Goal: Information Seeking & Learning: Learn about a topic

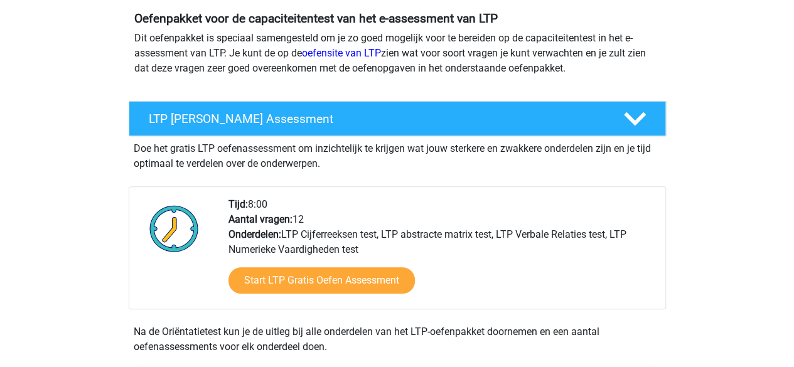
scroll to position [153, 0]
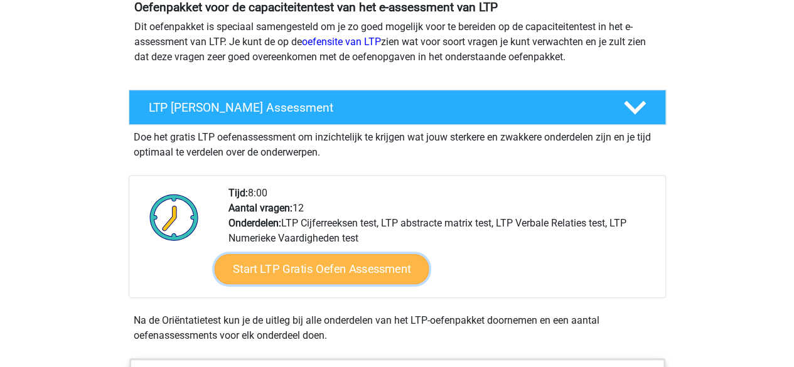
click at [284, 259] on link "Start LTP Gratis Oefen Assessment" at bounding box center [321, 269] width 215 height 30
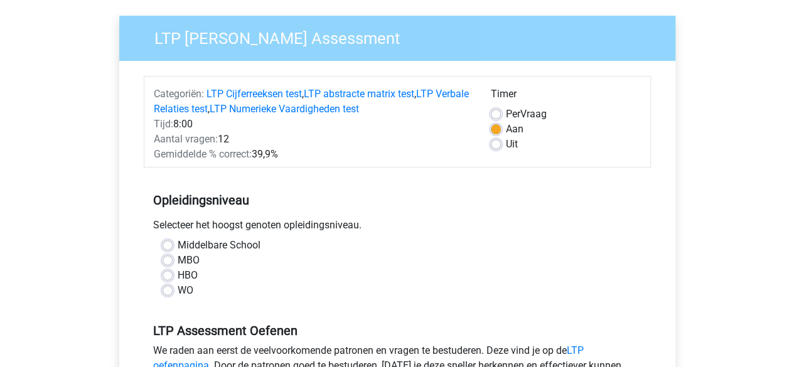
scroll to position [89, 0]
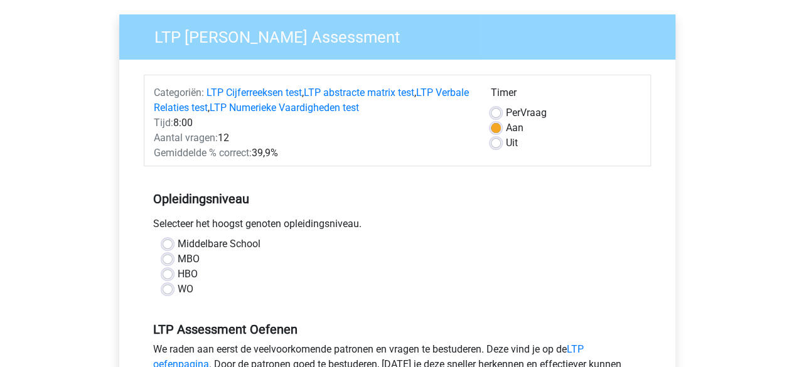
click at [188, 261] on label "MBO" at bounding box center [189, 259] width 22 height 15
click at [173, 261] on input "MBO" at bounding box center [168, 258] width 10 height 13
radio input "true"
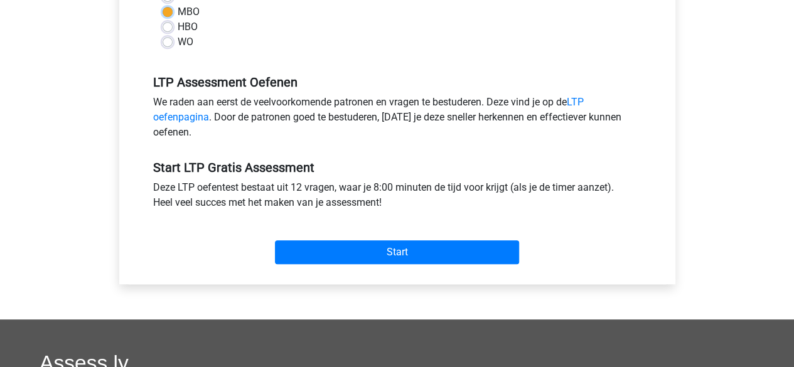
scroll to position [340, 0]
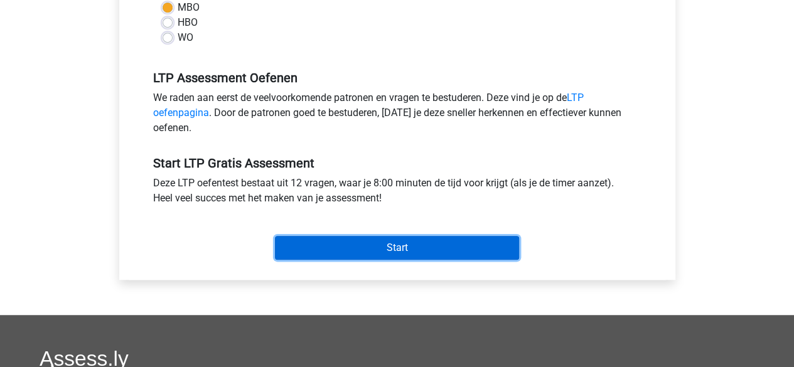
click at [337, 239] on input "Start" at bounding box center [397, 248] width 244 height 24
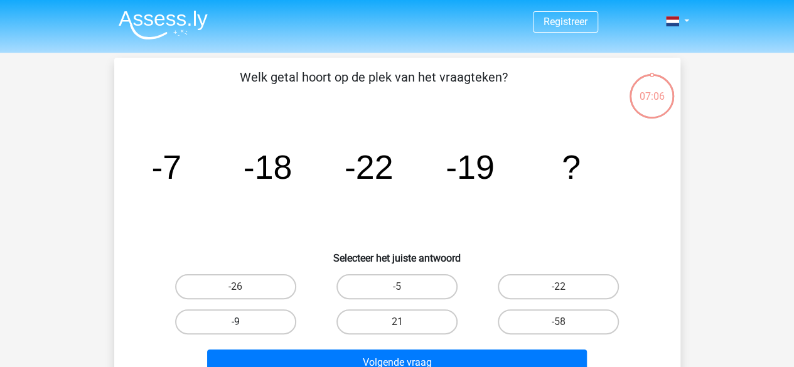
click at [243, 311] on label "-9" at bounding box center [235, 322] width 121 height 25
click at [243, 322] on input "-9" at bounding box center [239, 326] width 8 height 8
radio input "true"
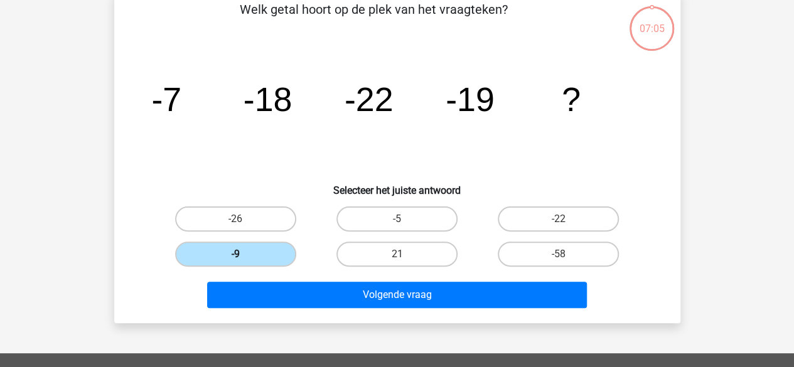
scroll to position [70, 0]
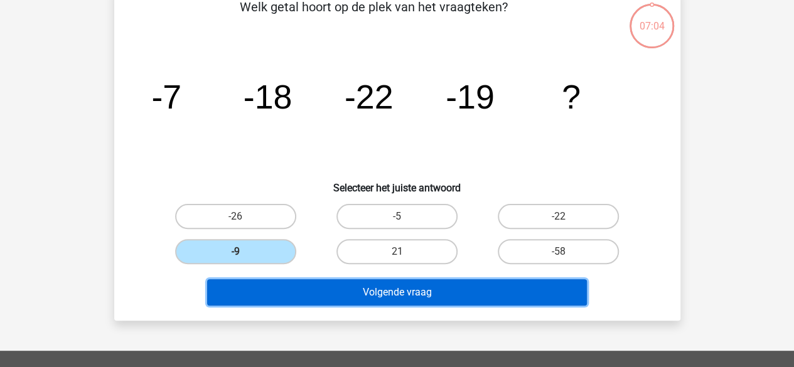
click at [264, 296] on button "Volgende vraag" at bounding box center [397, 292] width 380 height 26
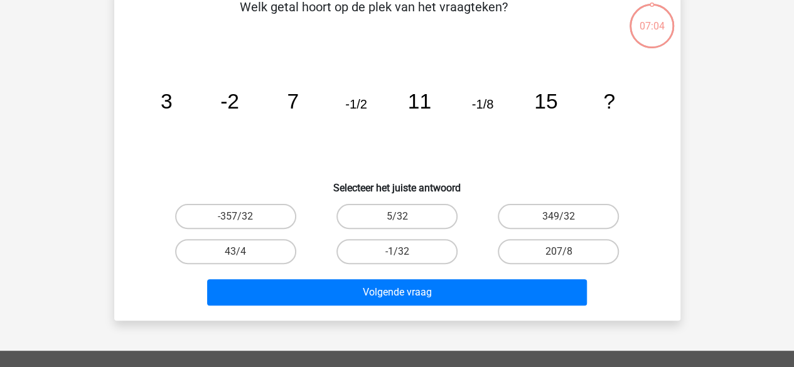
scroll to position [58, 0]
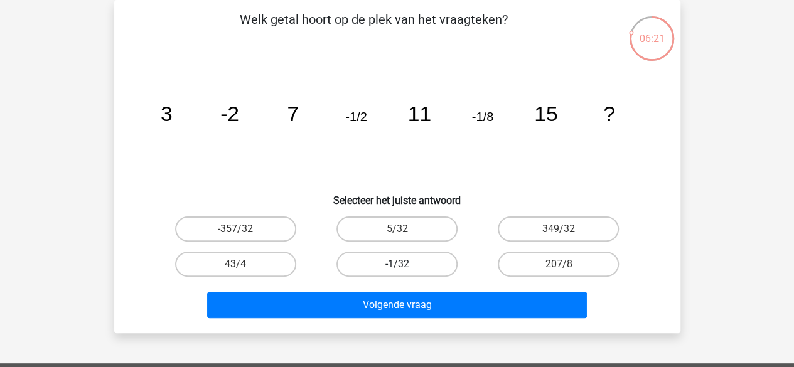
click at [391, 258] on label "-1/32" at bounding box center [397, 264] width 121 height 25
click at [397, 264] on input "-1/32" at bounding box center [401, 268] width 8 height 8
radio input "true"
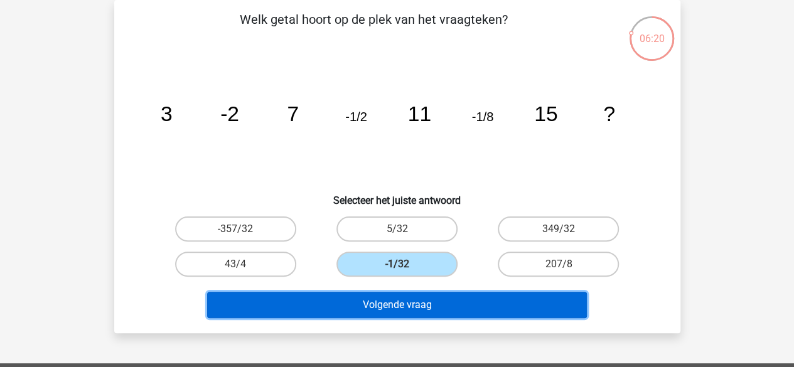
click at [386, 298] on button "Volgende vraag" at bounding box center [397, 305] width 380 height 26
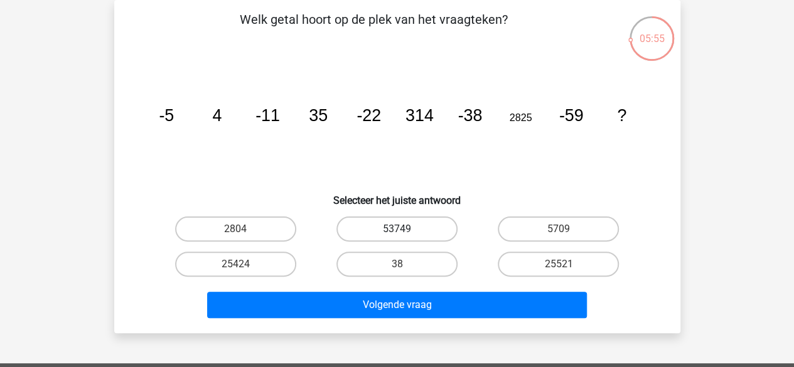
click at [349, 233] on label "53749" at bounding box center [397, 229] width 121 height 25
click at [397, 233] on input "53749" at bounding box center [401, 233] width 8 height 8
radio input "true"
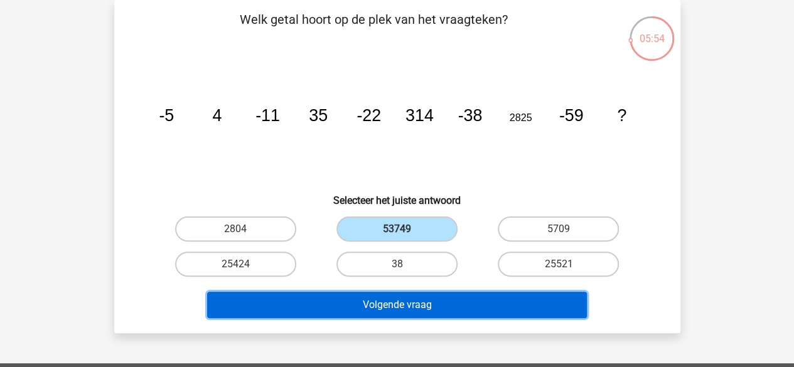
click at [350, 304] on button "Volgende vraag" at bounding box center [397, 305] width 380 height 26
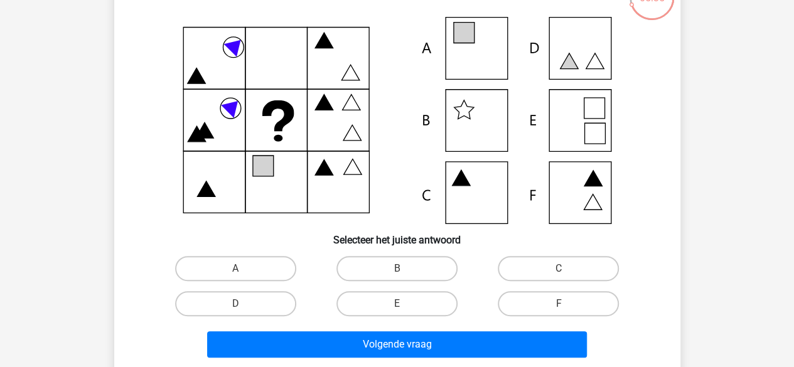
scroll to position [99, 0]
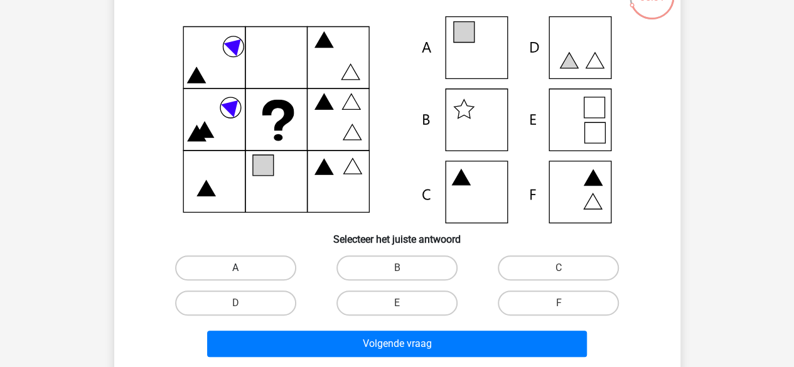
click at [275, 271] on label "A" at bounding box center [235, 268] width 121 height 25
click at [244, 271] on input "A" at bounding box center [239, 272] width 8 height 8
radio input "true"
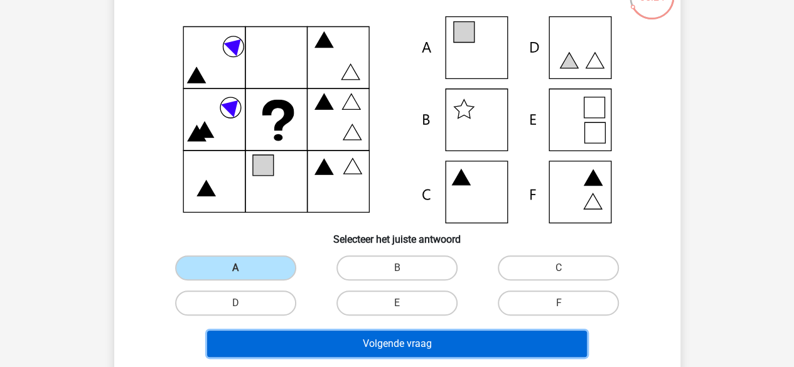
click at [335, 335] on button "Volgende vraag" at bounding box center [397, 344] width 380 height 26
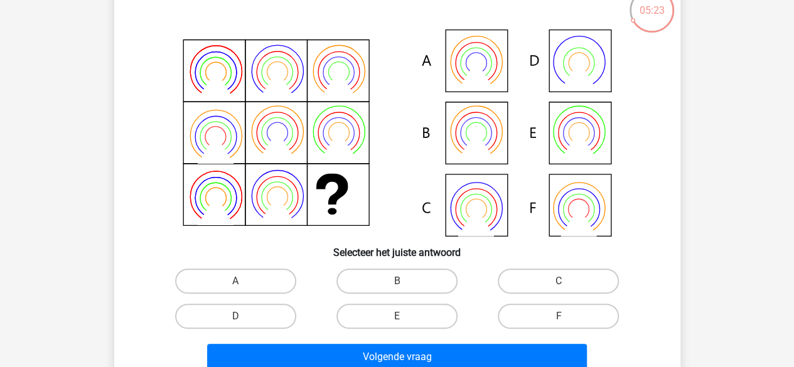
scroll to position [94, 0]
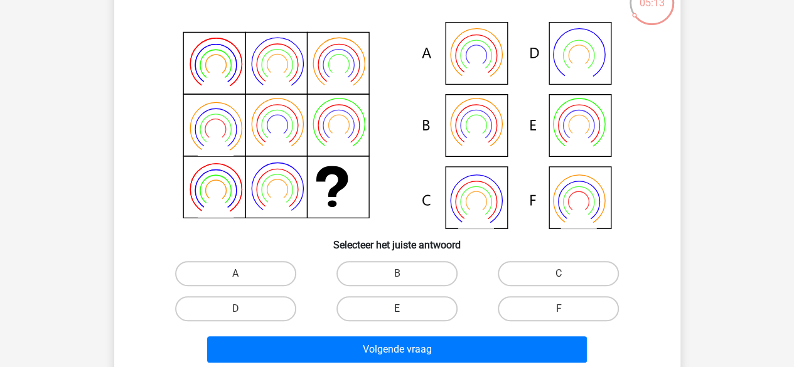
click at [375, 301] on label "E" at bounding box center [397, 308] width 121 height 25
click at [397, 309] on input "E" at bounding box center [401, 313] width 8 height 8
radio input "true"
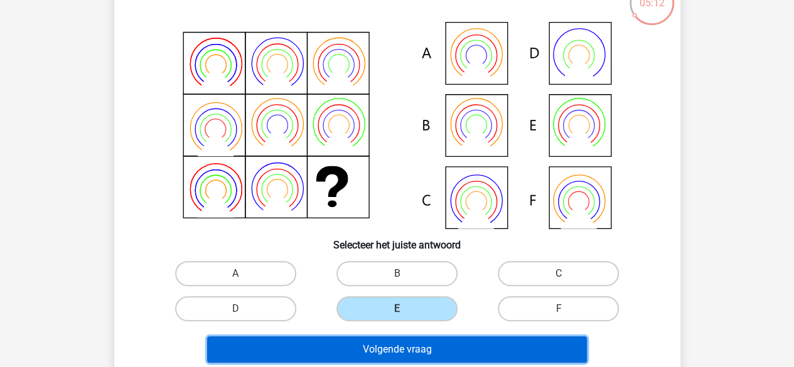
click at [362, 340] on button "Volgende vraag" at bounding box center [397, 350] width 380 height 26
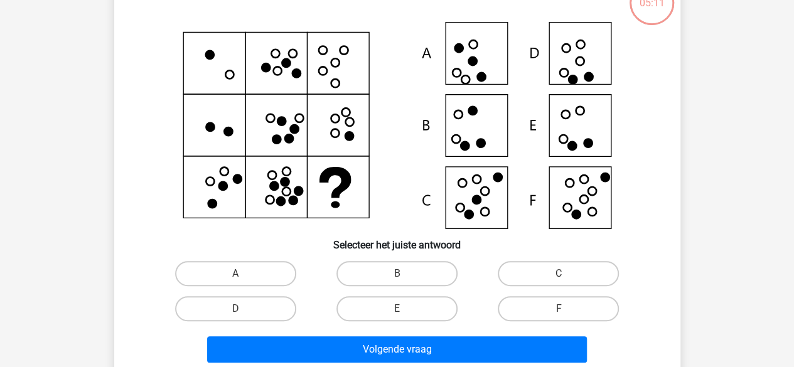
scroll to position [58, 0]
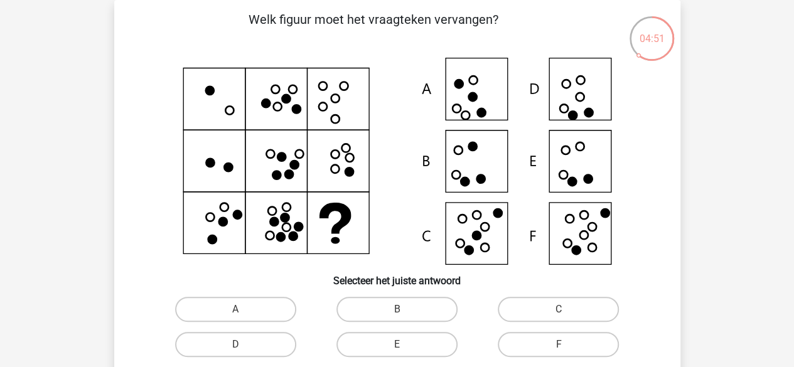
click at [581, 218] on icon at bounding box center [584, 215] width 8 height 8
click at [527, 338] on label "F" at bounding box center [558, 344] width 121 height 25
click at [559, 345] on input "F" at bounding box center [563, 349] width 8 height 8
radio input "true"
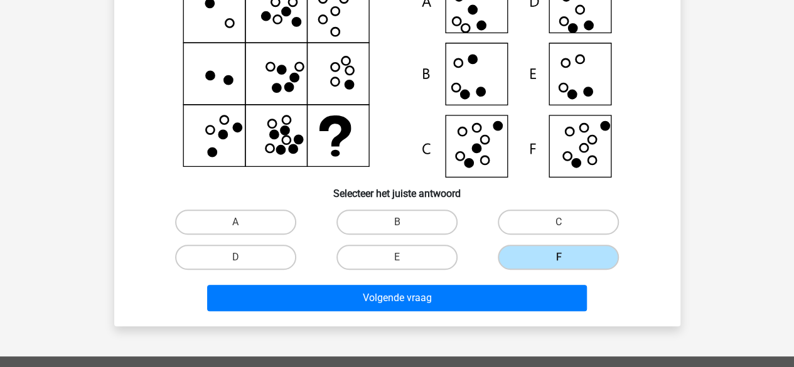
scroll to position [146, 0]
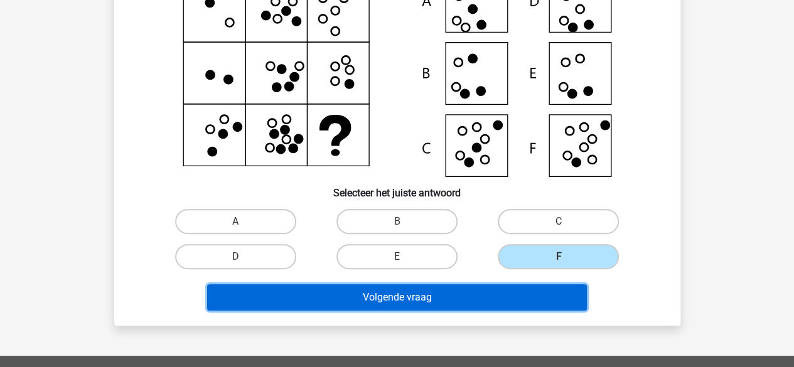
click at [469, 306] on button "Volgende vraag" at bounding box center [397, 297] width 380 height 26
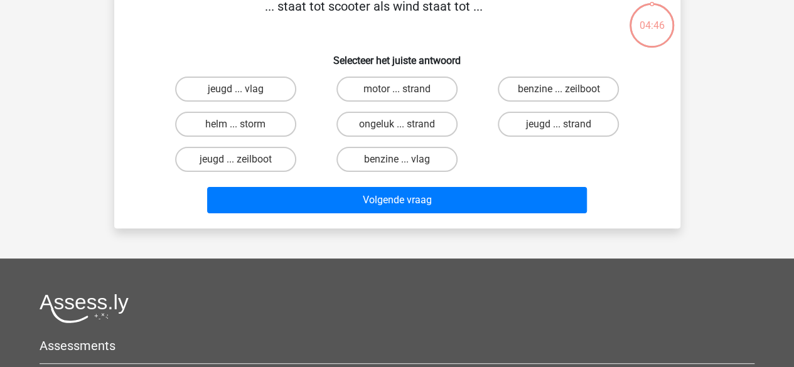
scroll to position [58, 0]
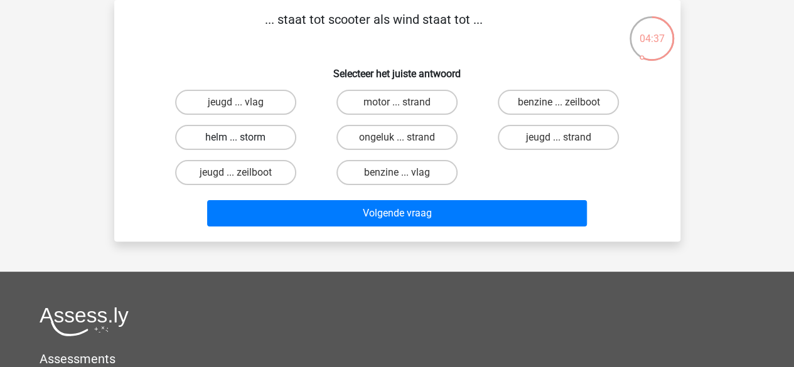
click at [264, 149] on label "helm ... storm" at bounding box center [235, 137] width 121 height 25
click at [244, 146] on input "helm ... storm" at bounding box center [239, 142] width 8 height 8
radio input "true"
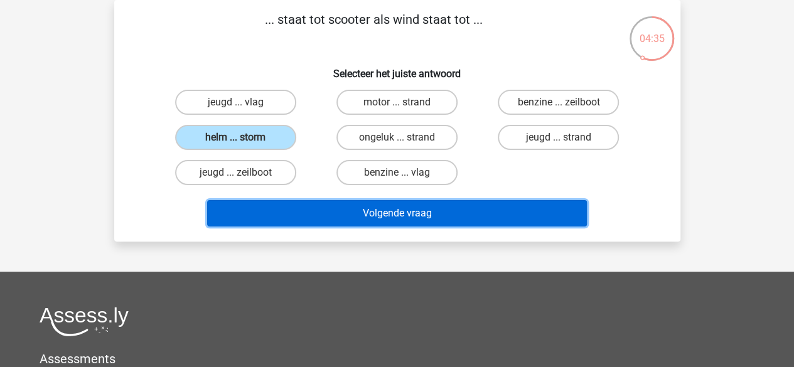
click at [289, 214] on button "Volgende vraag" at bounding box center [397, 213] width 380 height 26
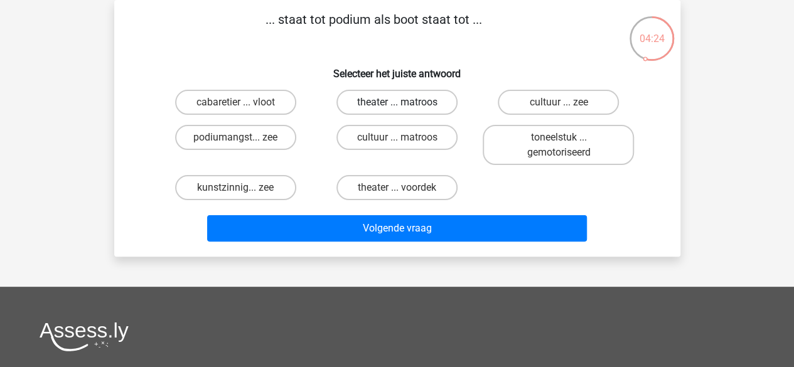
click at [367, 102] on label "theater ... matroos" at bounding box center [397, 102] width 121 height 25
click at [397, 102] on input "theater ... matroos" at bounding box center [401, 106] width 8 height 8
radio input "true"
click at [367, 102] on label "theater ... matroos" at bounding box center [397, 102] width 121 height 25
click at [397, 102] on input "theater ... matroos" at bounding box center [401, 106] width 8 height 8
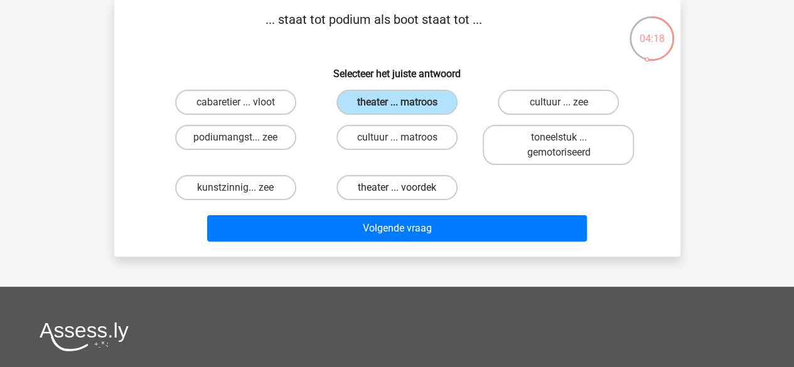
click at [383, 193] on label "theater ... voordek" at bounding box center [397, 187] width 121 height 25
click at [397, 193] on input "theater ... voordek" at bounding box center [401, 192] width 8 height 8
radio input "true"
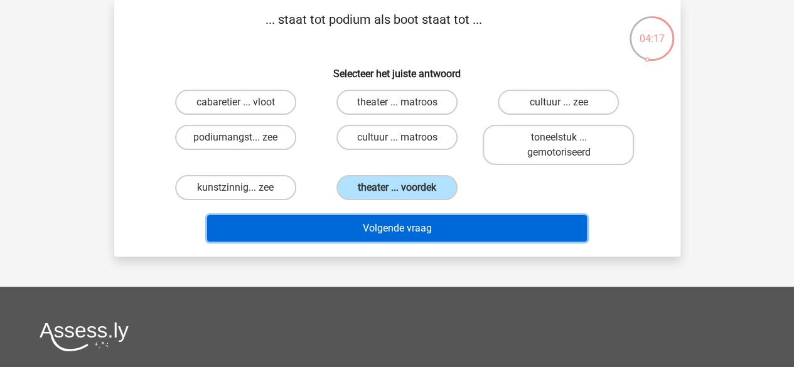
click at [381, 223] on button "Volgende vraag" at bounding box center [397, 228] width 380 height 26
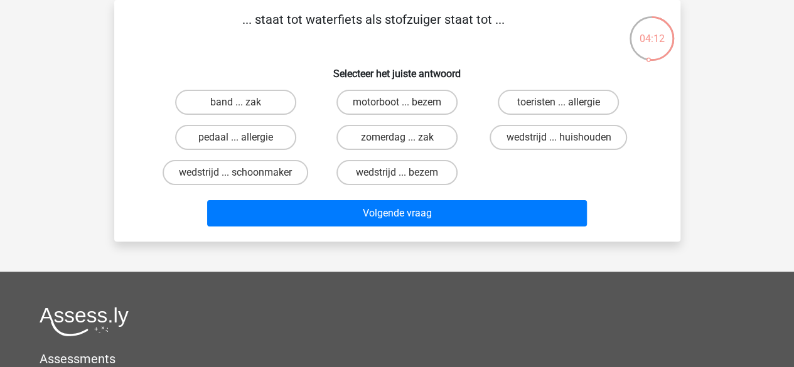
scroll to position [0, 0]
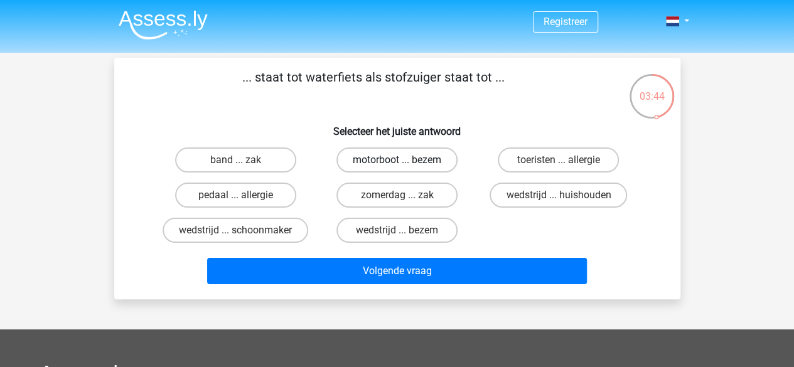
click at [417, 168] on label "motorboot ... bezem" at bounding box center [397, 160] width 121 height 25
click at [405, 168] on input "motorboot ... bezem" at bounding box center [401, 164] width 8 height 8
radio input "true"
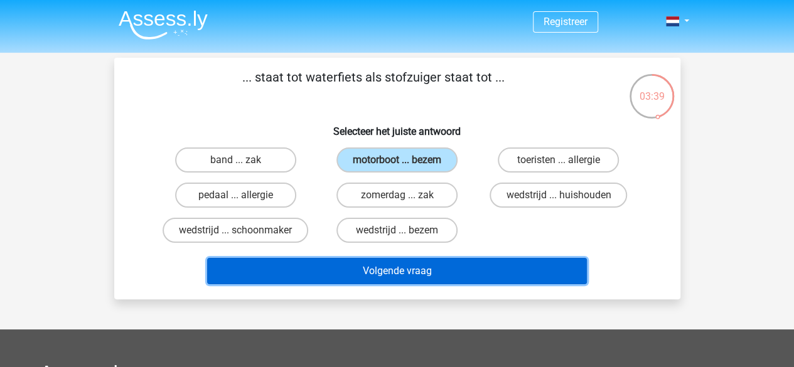
click at [406, 267] on button "Volgende vraag" at bounding box center [397, 271] width 380 height 26
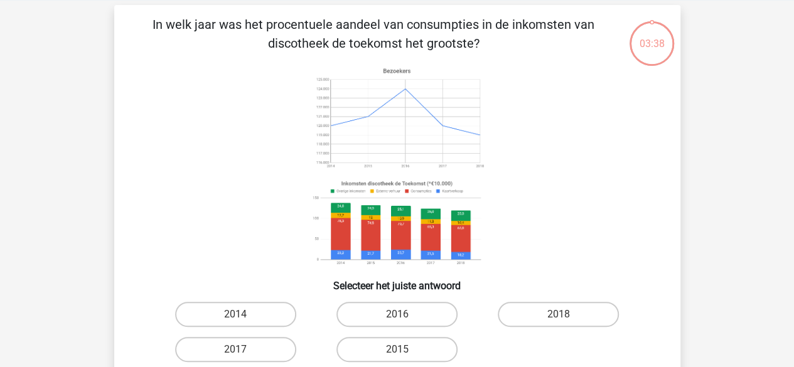
scroll to position [58, 0]
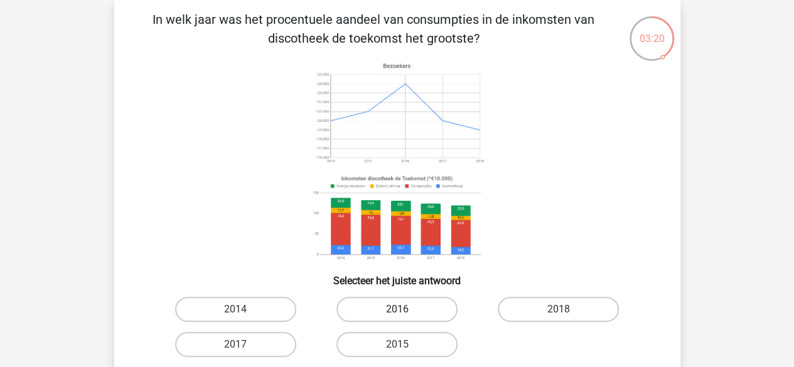
click at [407, 313] on label "2016" at bounding box center [397, 309] width 121 height 25
click at [405, 313] on input "2016" at bounding box center [401, 314] width 8 height 8
radio input "true"
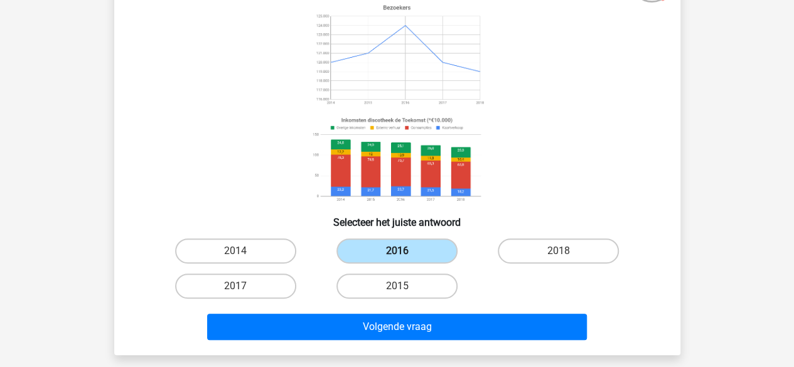
scroll to position [118, 0]
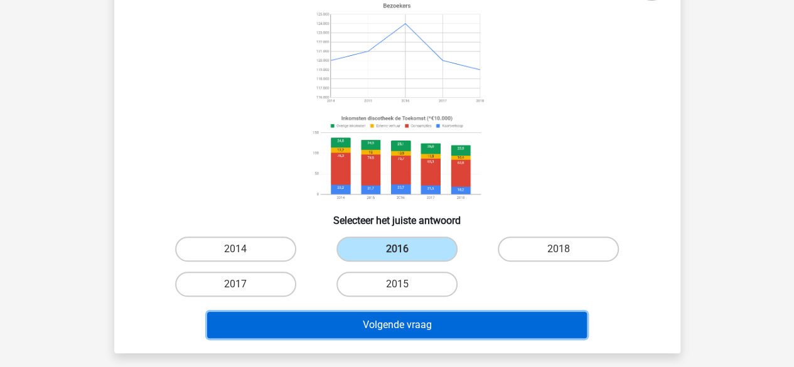
click at [407, 319] on button "Volgende vraag" at bounding box center [397, 325] width 380 height 26
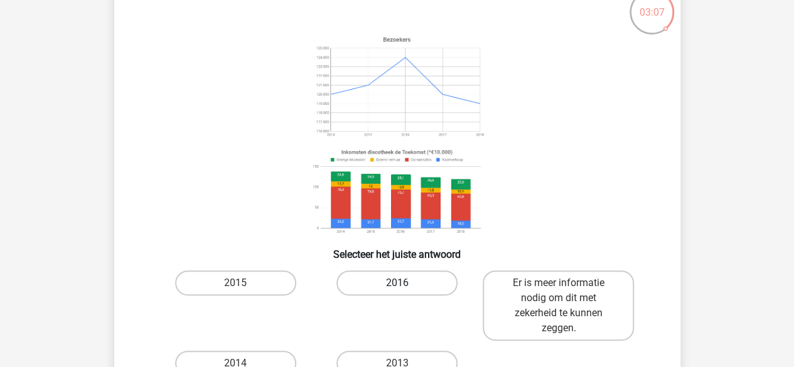
scroll to position [85, 0]
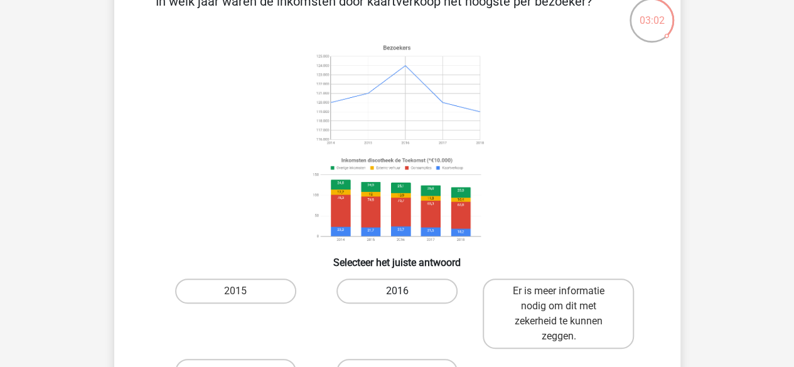
click at [388, 282] on label "2016" at bounding box center [397, 291] width 121 height 25
click at [397, 291] on input "2016" at bounding box center [401, 295] width 8 height 8
radio input "true"
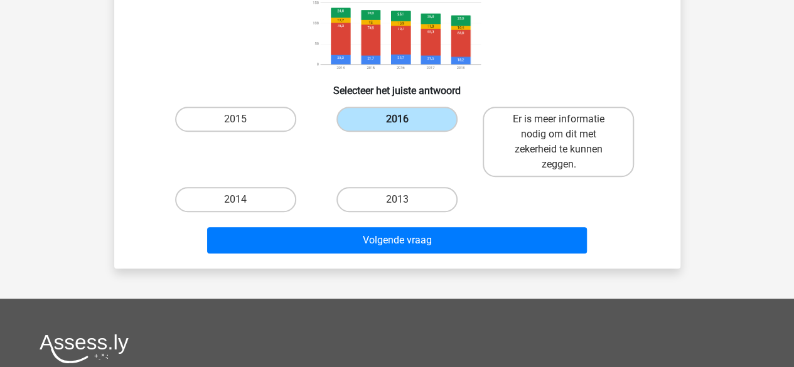
scroll to position [249, 0]
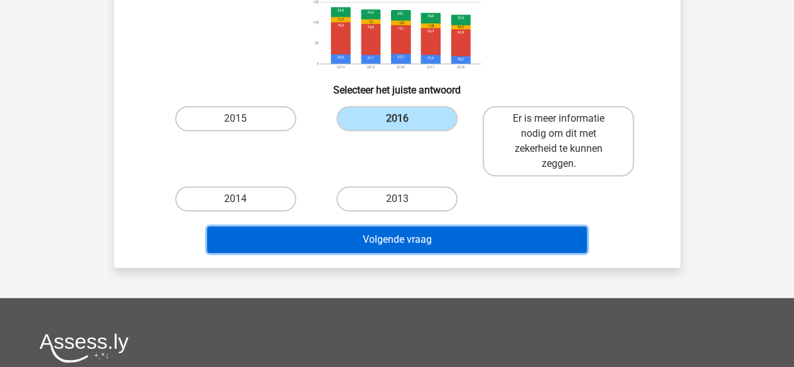
click at [410, 245] on button "Volgende vraag" at bounding box center [397, 240] width 380 height 26
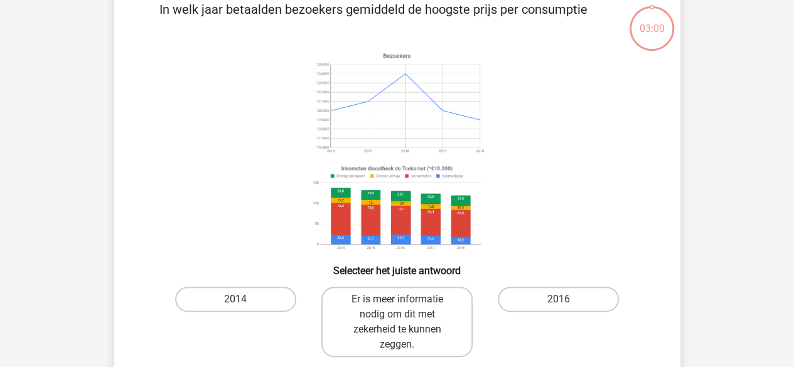
scroll to position [58, 0]
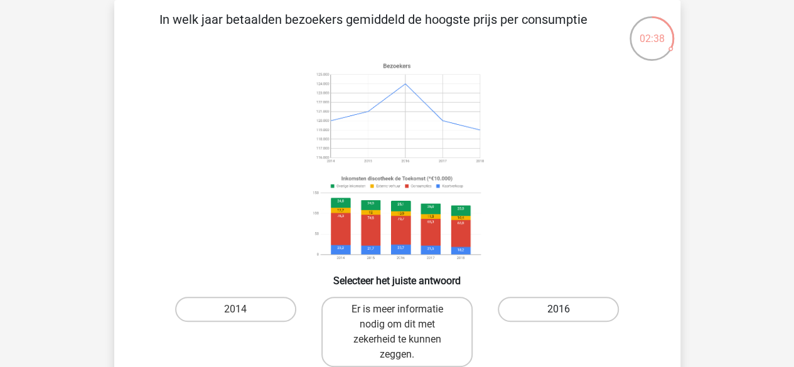
click at [520, 308] on label "2016" at bounding box center [558, 309] width 121 height 25
click at [559, 310] on input "2016" at bounding box center [563, 314] width 8 height 8
radio input "true"
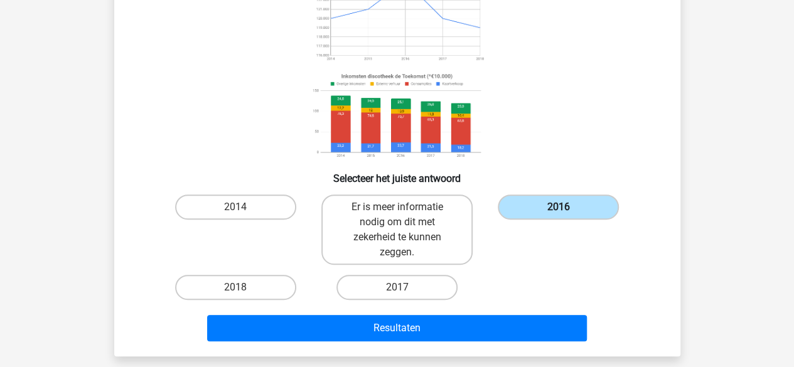
scroll to position [165, 0]
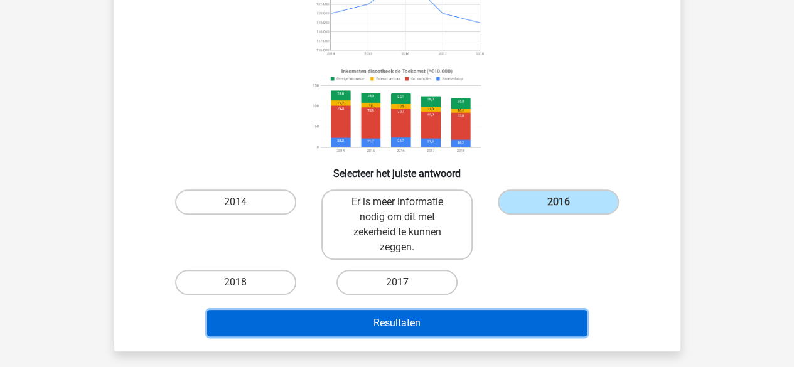
click at [512, 318] on button "Resultaten" at bounding box center [397, 323] width 380 height 26
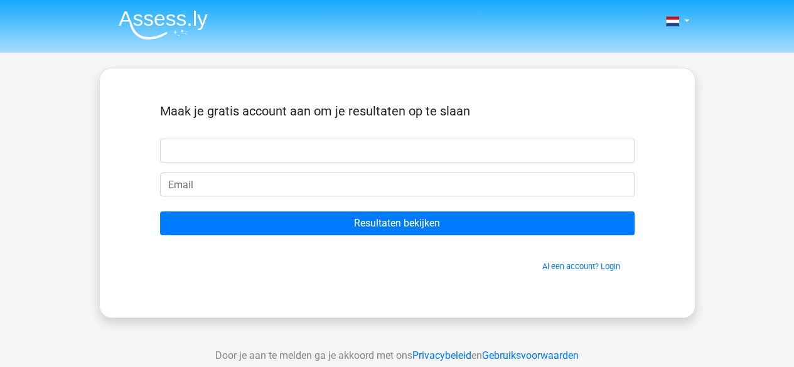
type input "i"
type input "="
type input "[PERSON_NAME]"
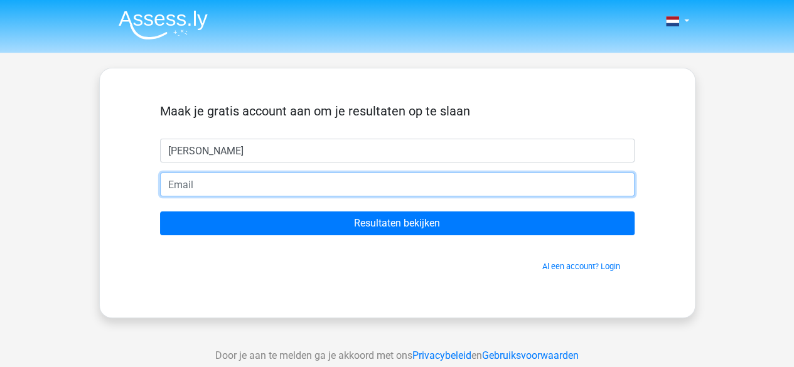
click at [419, 192] on input "email" at bounding box center [397, 185] width 475 height 24
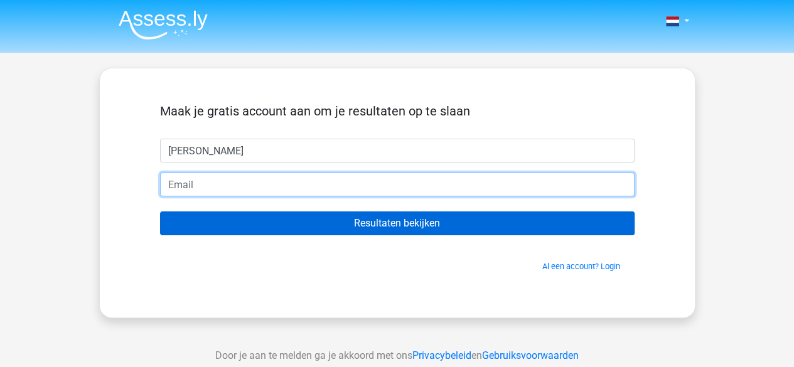
type input "[EMAIL_ADDRESS][DOMAIN_NAME]"
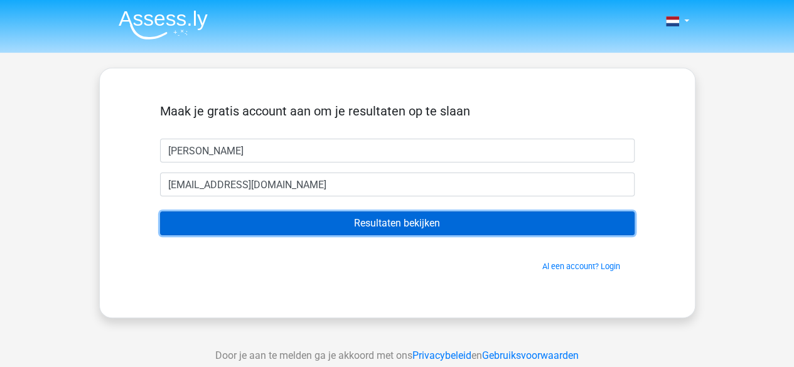
click at [349, 222] on input "Resultaten bekijken" at bounding box center [397, 224] width 475 height 24
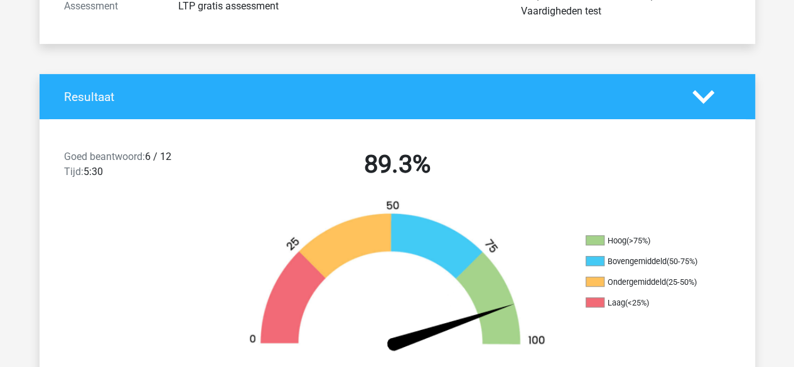
scroll to position [201, 0]
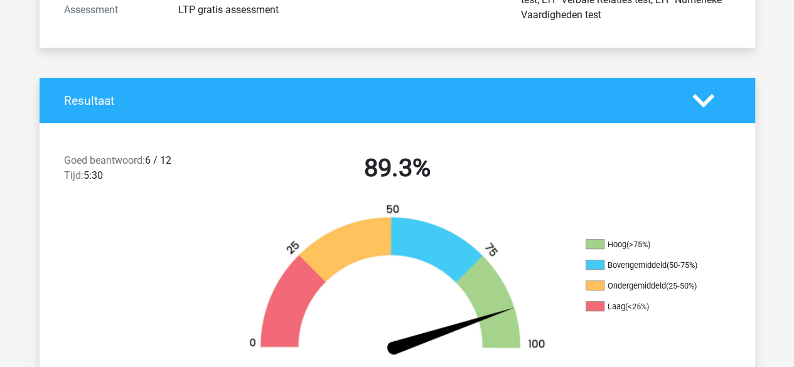
click at [348, 218] on img at bounding box center [397, 282] width 339 height 158
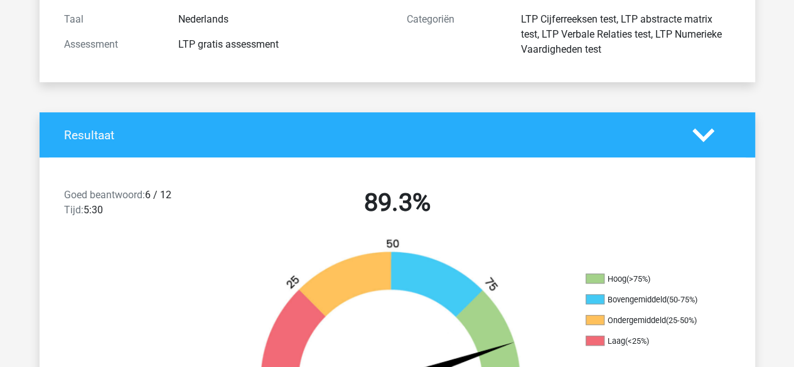
scroll to position [0, 0]
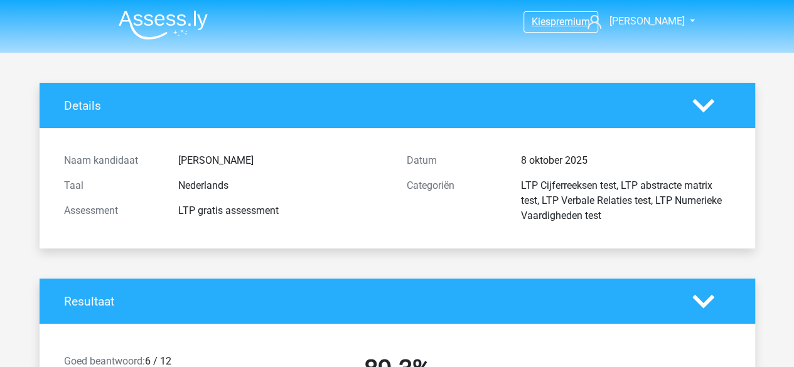
click at [558, 23] on span "premium" at bounding box center [571, 22] width 40 height 12
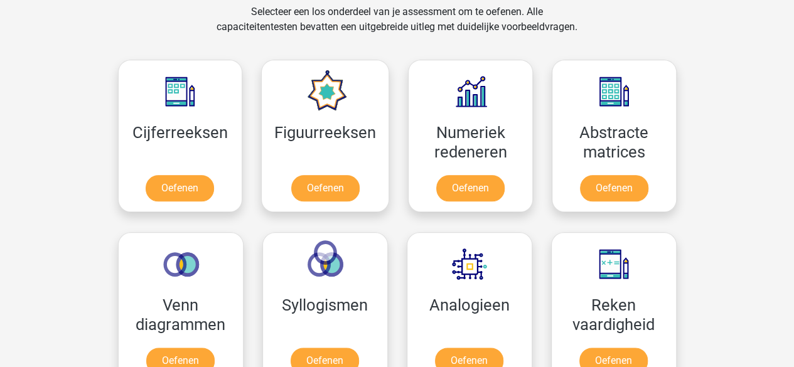
scroll to position [612, 0]
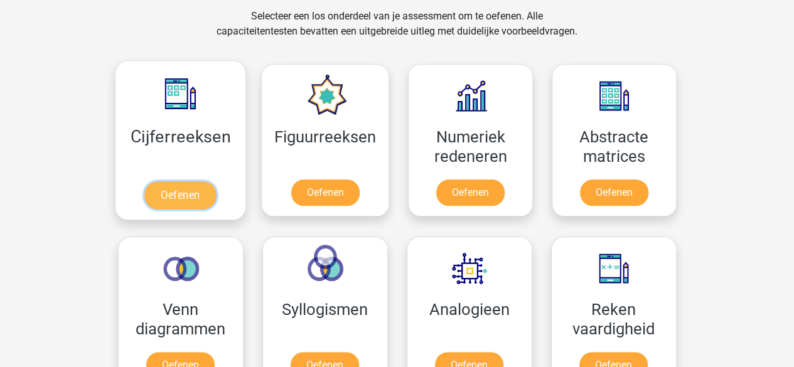
click at [166, 200] on link "Oefenen" at bounding box center [180, 195] width 72 height 28
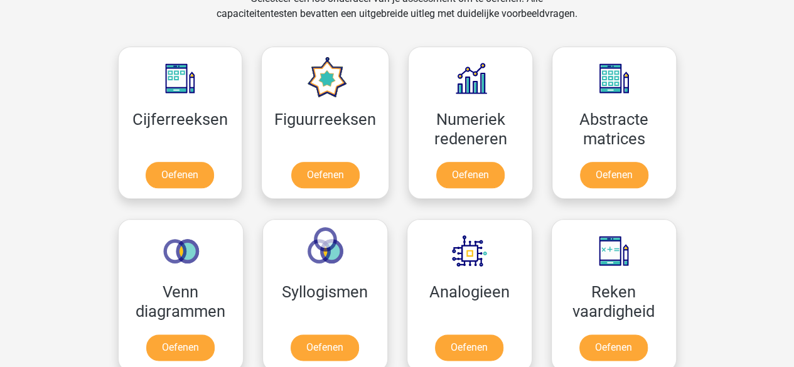
scroll to position [630, 0]
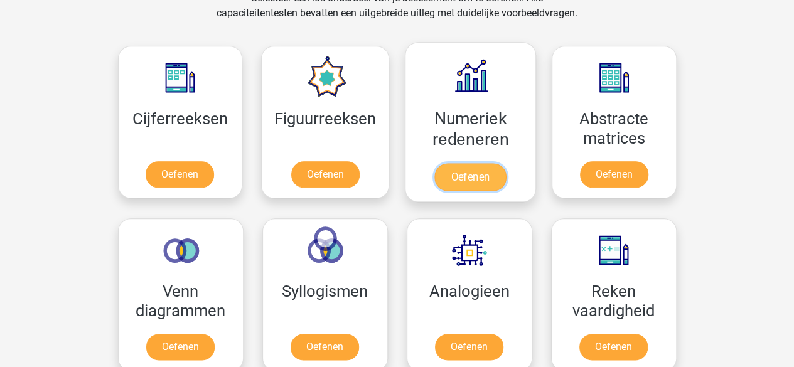
click at [451, 163] on link "Oefenen" at bounding box center [471, 177] width 72 height 28
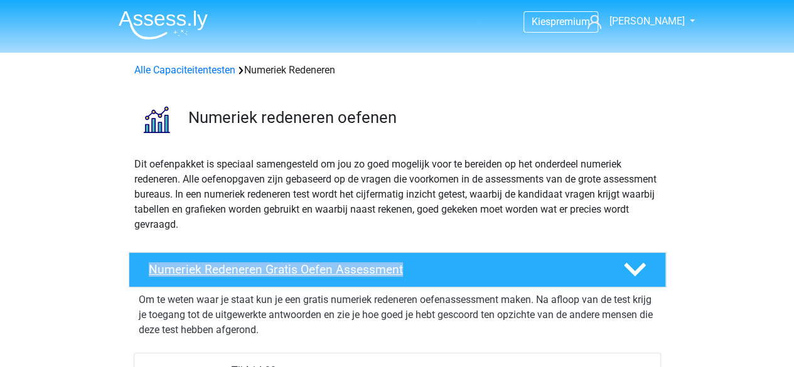
drag, startPoint x: 477, startPoint y: 240, endPoint x: 477, endPoint y: 254, distance: 13.8
click at [477, 254] on div "Numeriek Redeneren Gratis Oefen Assessment" at bounding box center [397, 269] width 537 height 35
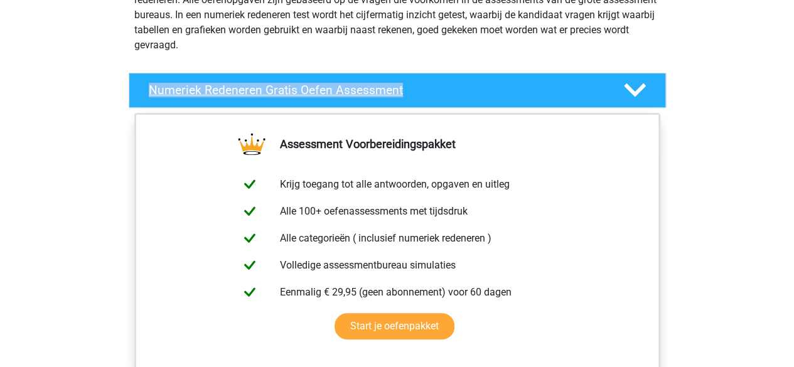
scroll to position [180, 0]
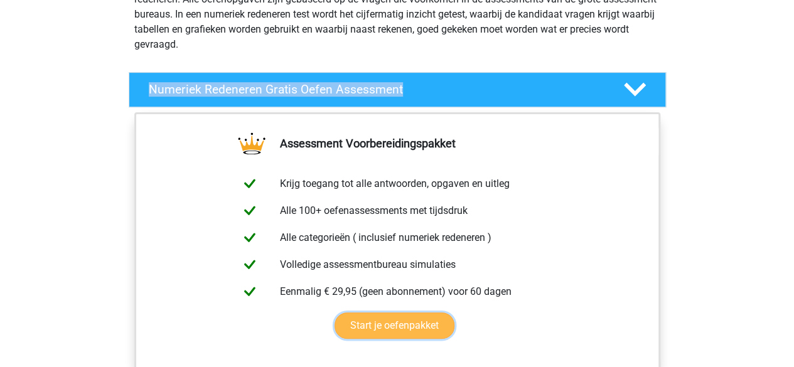
click at [397, 331] on link "Start je oefenpakket" at bounding box center [395, 326] width 120 height 26
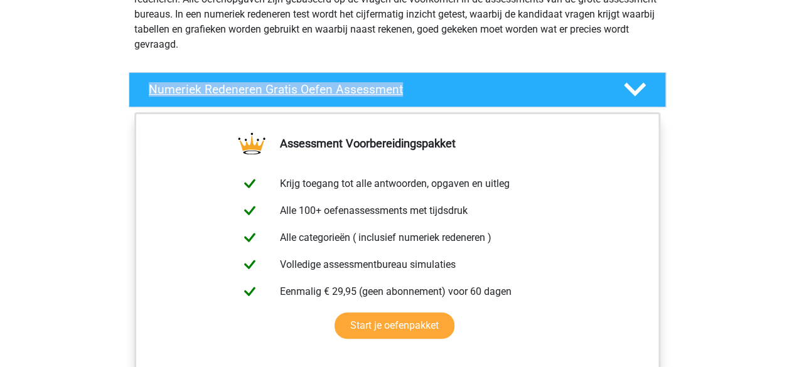
click at [603, 95] on div "Numeriek Redeneren Gratis Oefen Assessment" at bounding box center [375, 89] width 473 height 14
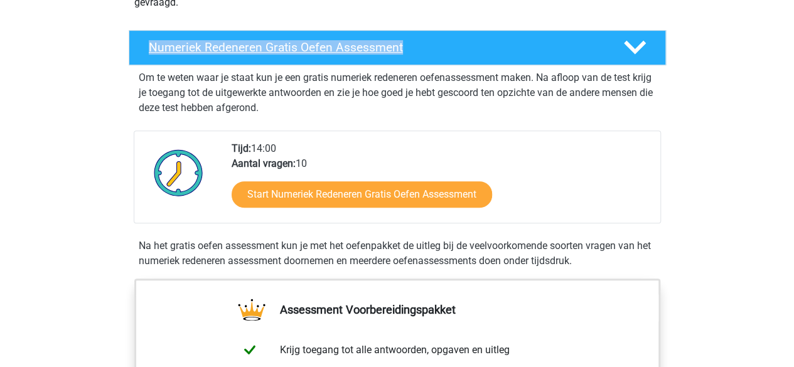
scroll to position [224, 0]
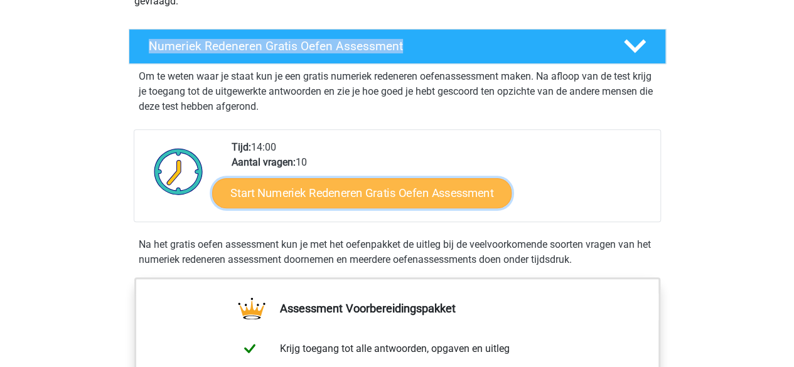
click at [459, 197] on link "Start Numeriek Redeneren Gratis Oefen Assessment" at bounding box center [362, 193] width 300 height 30
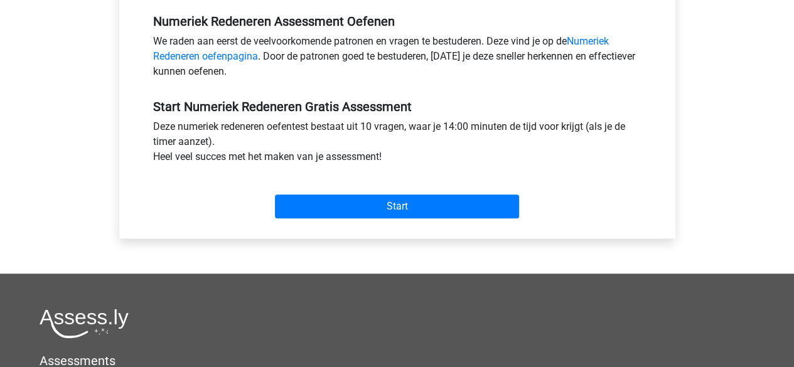
scroll to position [387, 0]
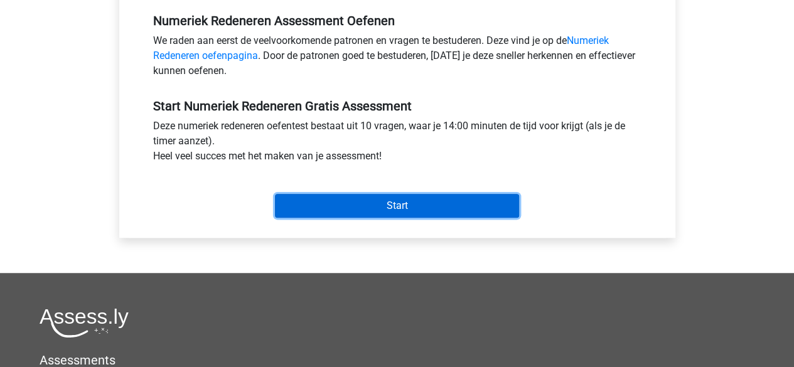
click at [458, 199] on input "Start" at bounding box center [397, 206] width 244 height 24
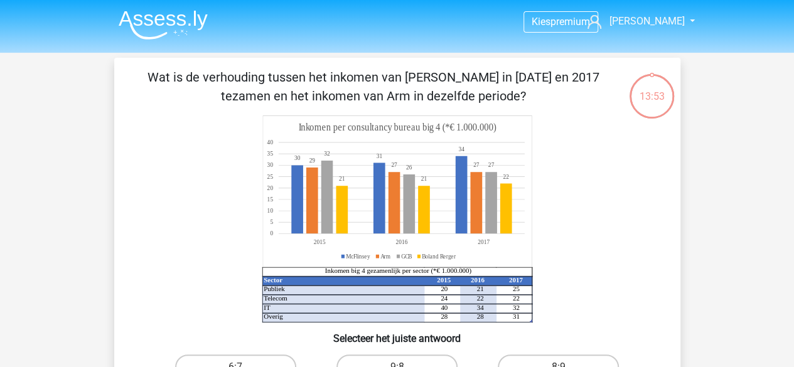
click at [458, 199] on icon at bounding box center [379, 195] width 176 height 78
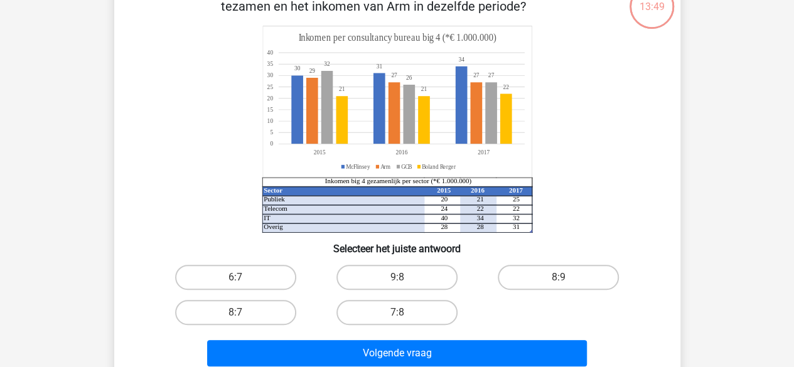
scroll to position [90, 0]
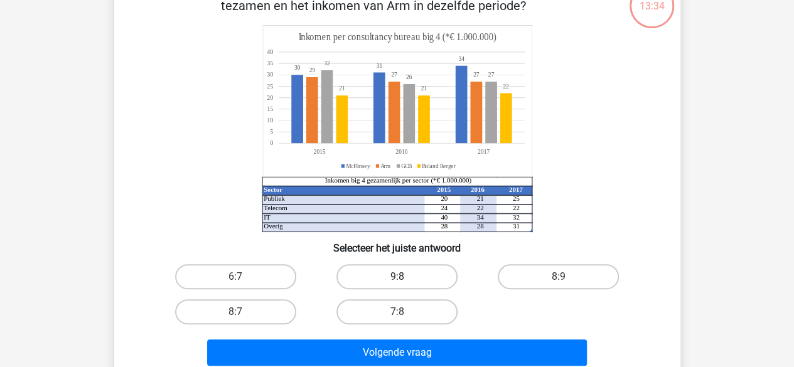
click at [441, 281] on label "9:8" at bounding box center [397, 276] width 121 height 25
click at [405, 281] on input "9:8" at bounding box center [401, 281] width 8 height 8
radio input "true"
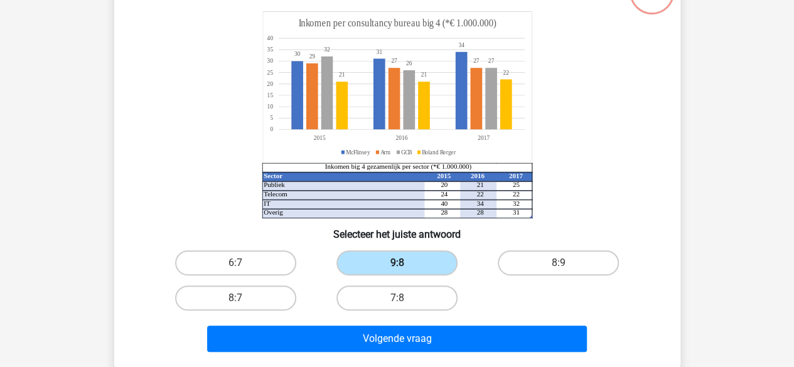
scroll to position [105, 0]
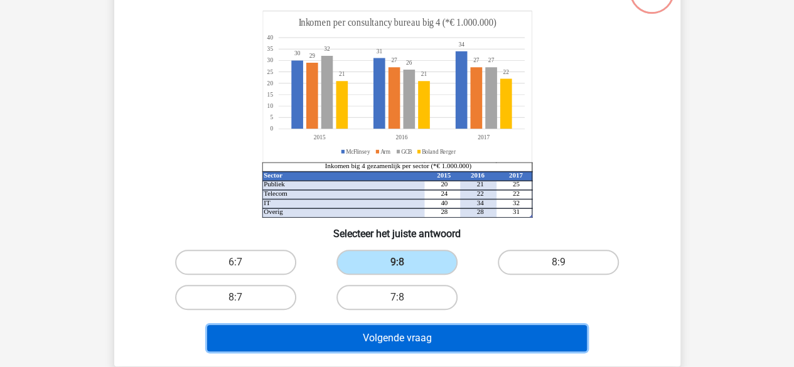
click at [432, 331] on button "Volgende vraag" at bounding box center [397, 338] width 380 height 26
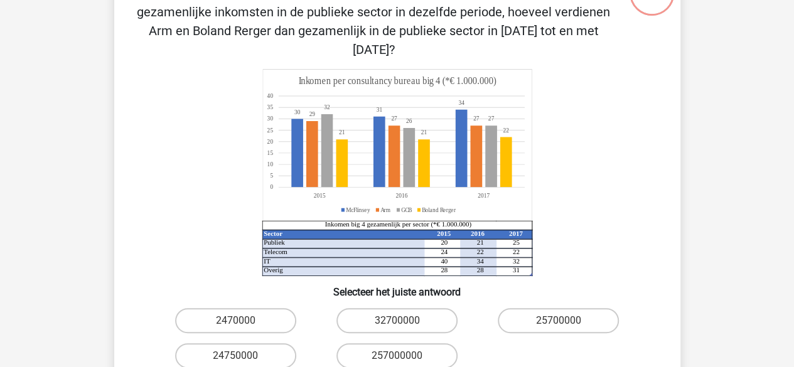
scroll to position [105, 0]
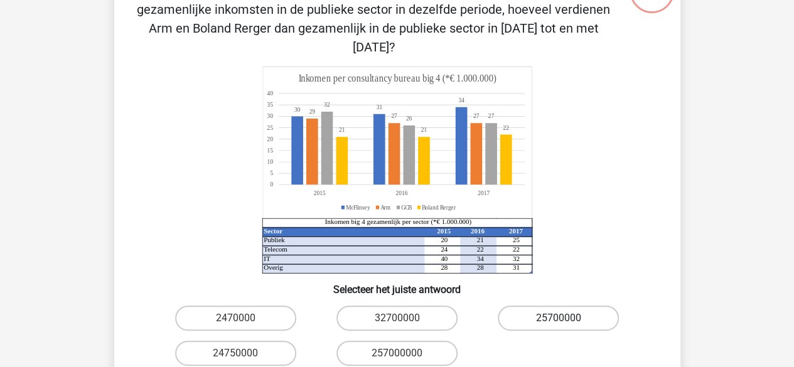
click at [575, 306] on label "25700000" at bounding box center [558, 318] width 121 height 25
click at [567, 318] on input "25700000" at bounding box center [563, 322] width 8 height 8
radio input "true"
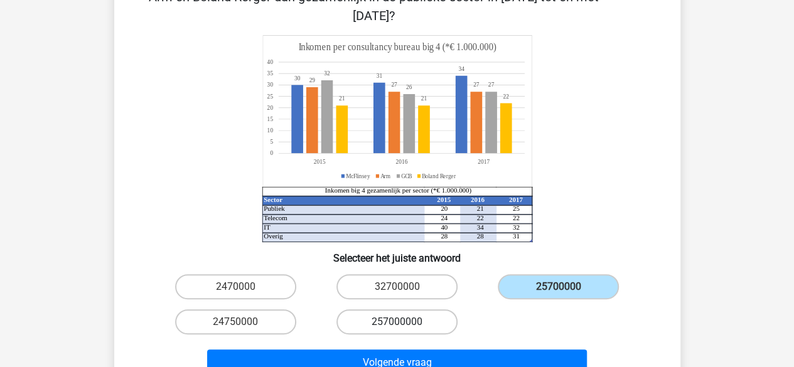
scroll to position [138, 0]
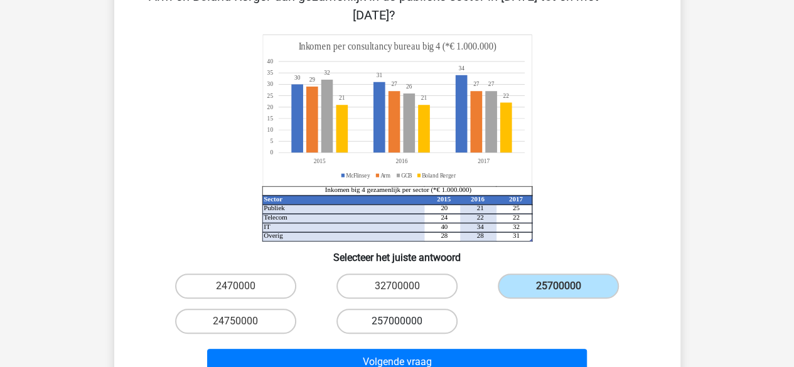
click at [405, 309] on label "257000000" at bounding box center [397, 321] width 121 height 25
click at [405, 321] on input "257000000" at bounding box center [401, 325] width 8 height 8
radio input "true"
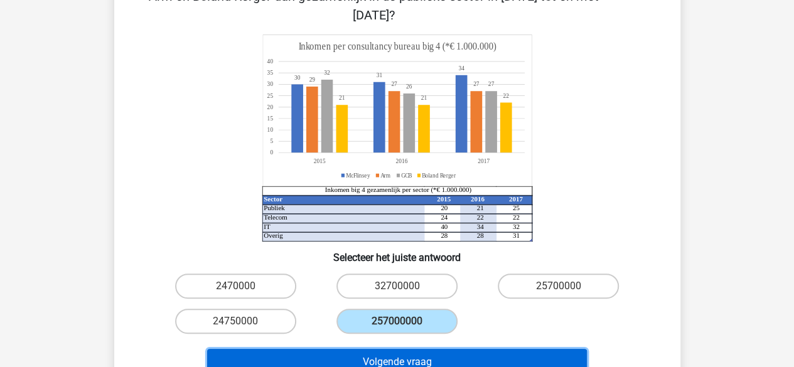
click at [411, 349] on button "Volgende vraag" at bounding box center [397, 362] width 380 height 26
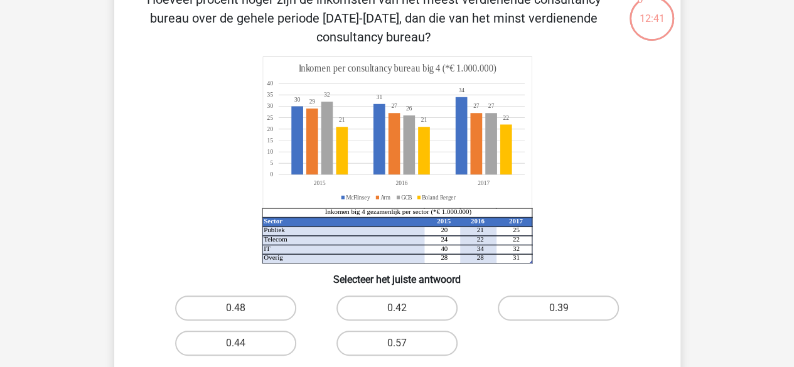
scroll to position [82, 0]
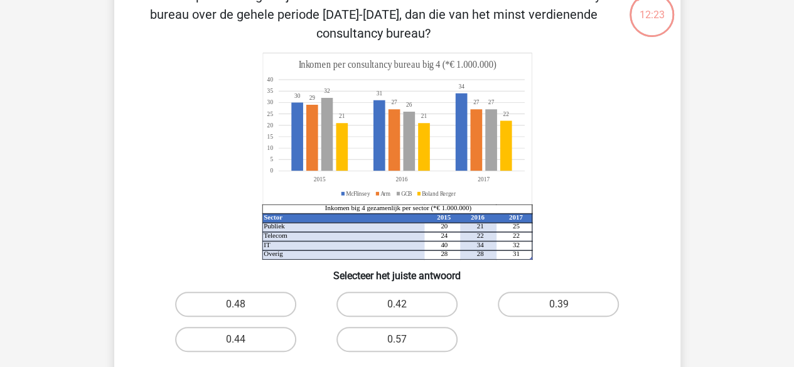
click at [411, 341] on label "0.57" at bounding box center [397, 339] width 121 height 25
click at [405, 341] on input "0.57" at bounding box center [401, 344] width 8 height 8
radio input "true"
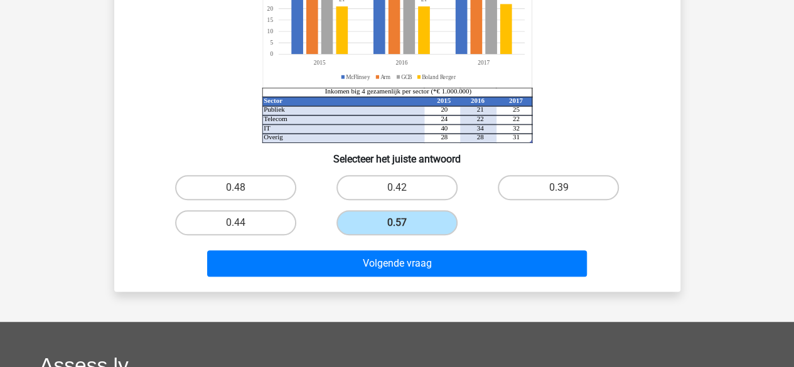
scroll to position [224, 0]
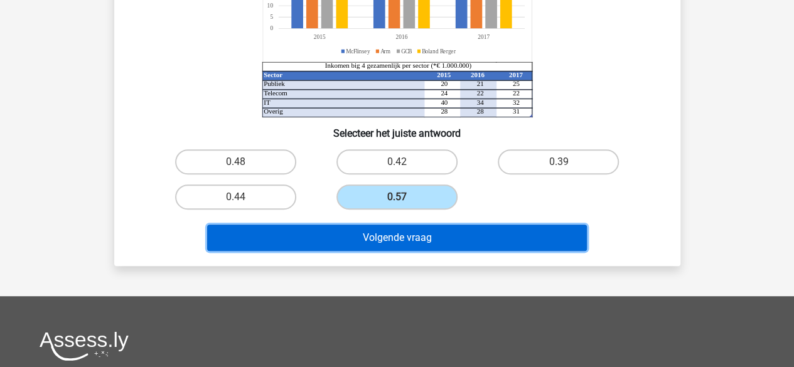
click at [451, 237] on button "Volgende vraag" at bounding box center [397, 238] width 380 height 26
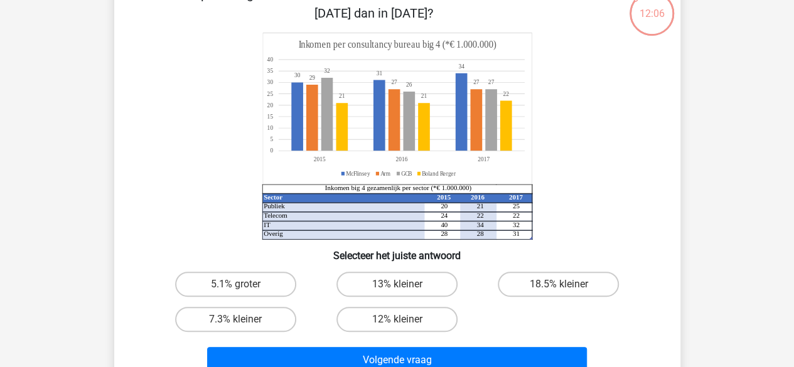
scroll to position [84, 0]
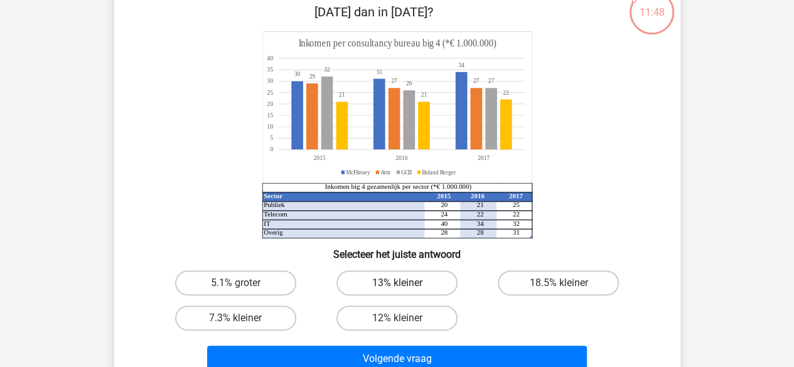
click at [413, 282] on label "13% kleiner" at bounding box center [397, 283] width 121 height 25
click at [405, 283] on input "13% kleiner" at bounding box center [401, 287] width 8 height 8
radio input "true"
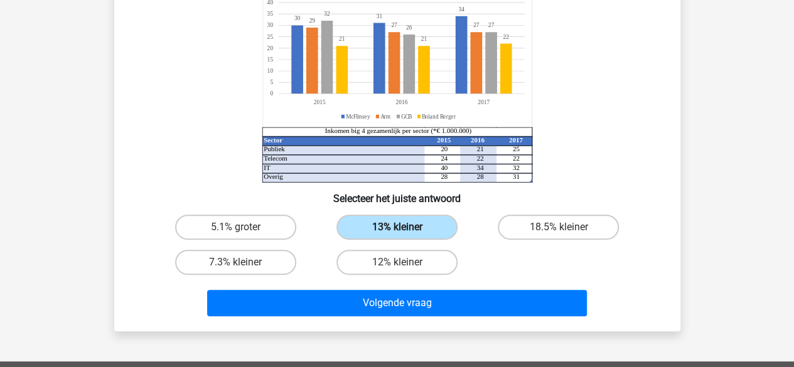
scroll to position [148, 0]
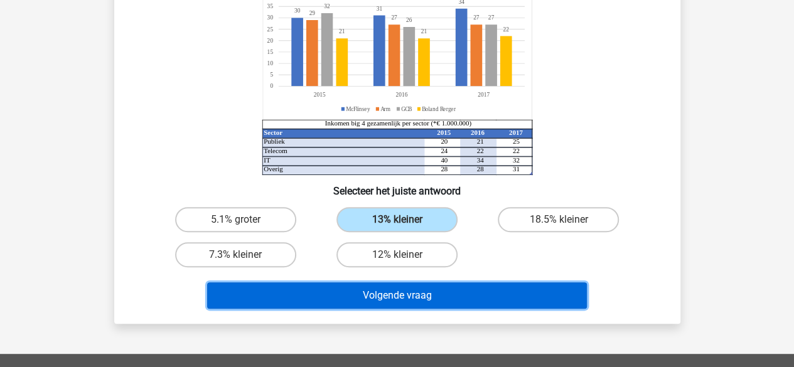
click at [413, 290] on button "Volgende vraag" at bounding box center [397, 296] width 380 height 26
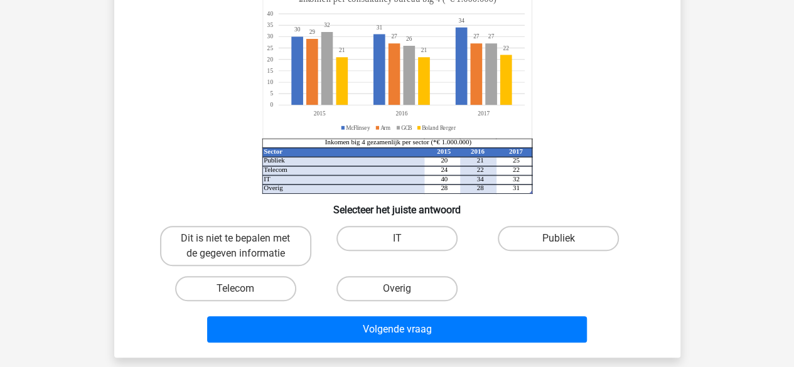
scroll to position [129, 0]
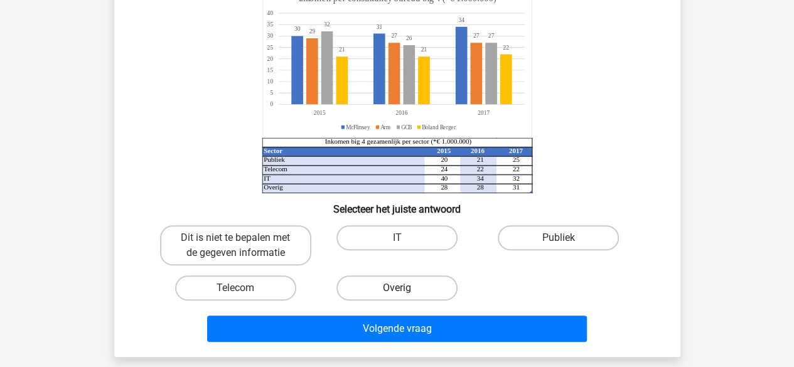
click at [423, 289] on label "Overig" at bounding box center [397, 288] width 121 height 25
click at [405, 289] on input "Overig" at bounding box center [401, 292] width 8 height 8
radio input "true"
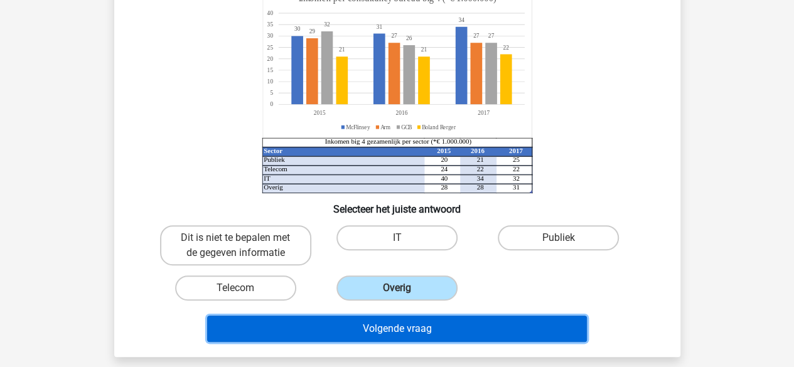
click at [422, 320] on button "Volgende vraag" at bounding box center [397, 329] width 380 height 26
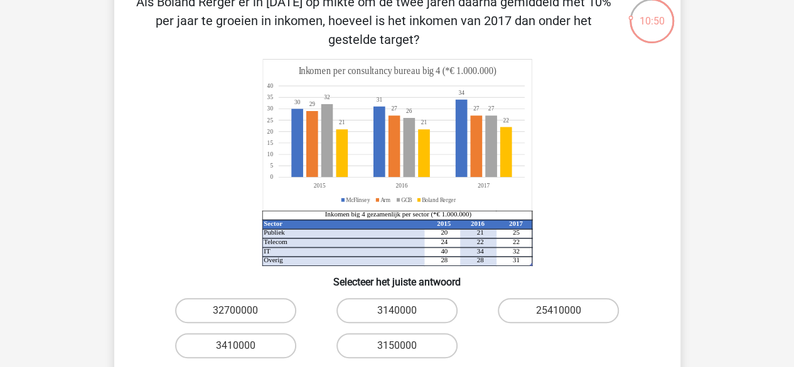
scroll to position [75, 0]
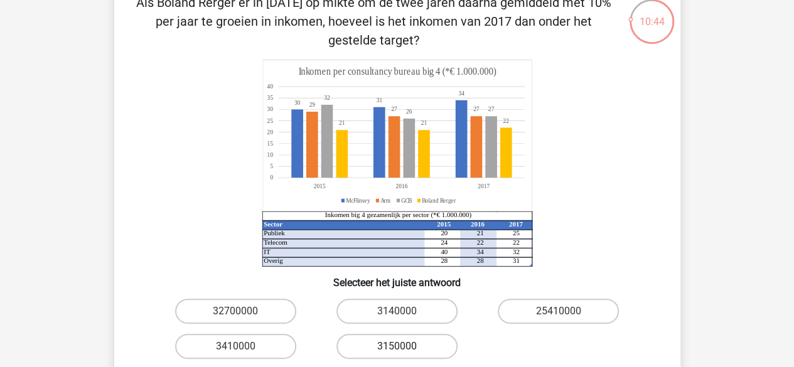
click at [406, 341] on label "3150000" at bounding box center [397, 346] width 121 height 25
click at [405, 347] on input "3150000" at bounding box center [401, 351] width 8 height 8
radio input "true"
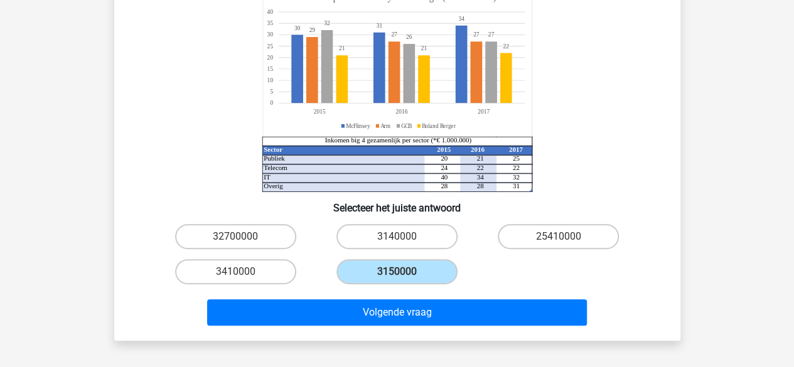
scroll to position [153, 0]
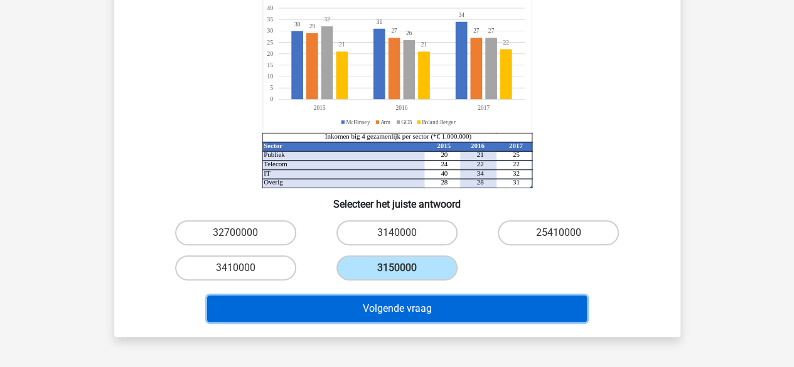
click at [482, 300] on button "Volgende vraag" at bounding box center [397, 309] width 380 height 26
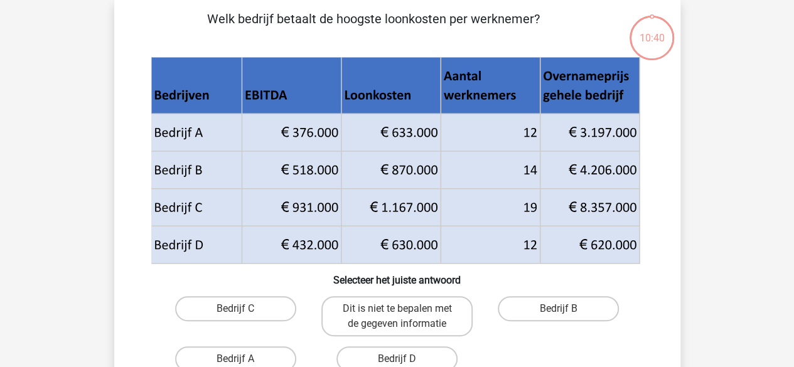
scroll to position [58, 0]
click at [482, 300] on div "Bedrijf B" at bounding box center [558, 317] width 161 height 50
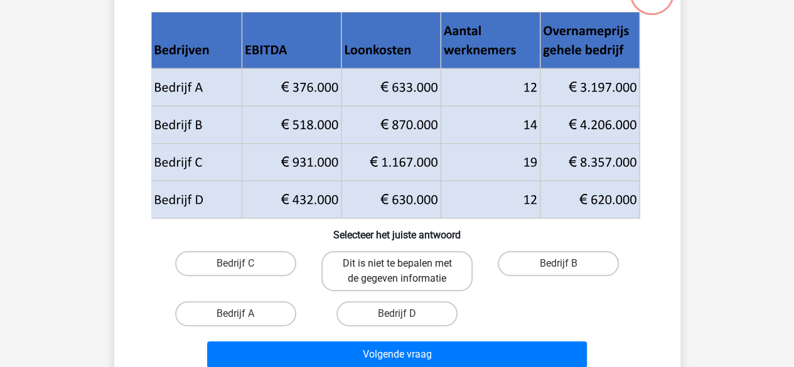
scroll to position [97, 0]
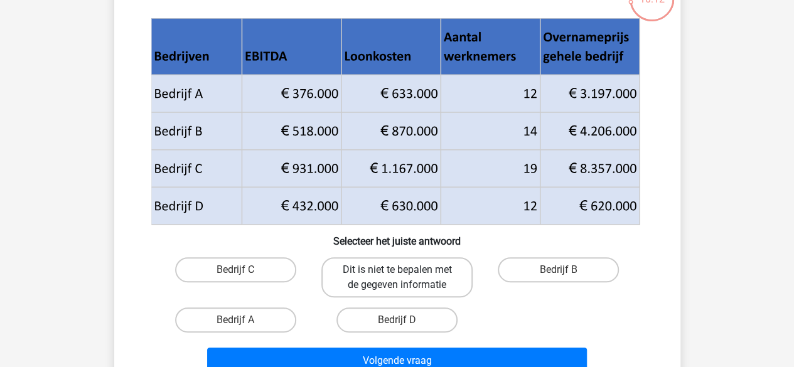
click at [442, 281] on label "Dit is niet te bepalen met de gegeven informatie" at bounding box center [396, 277] width 151 height 40
click at [405, 278] on input "Dit is niet te bepalen met de gegeven informatie" at bounding box center [401, 274] width 8 height 8
radio input "true"
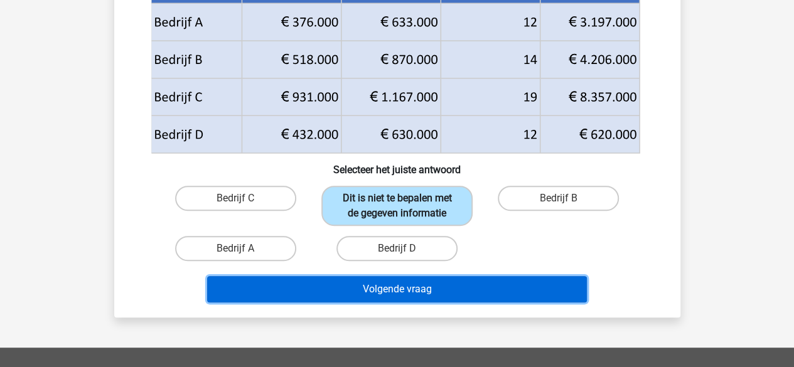
click at [442, 281] on button "Volgende vraag" at bounding box center [397, 289] width 380 height 26
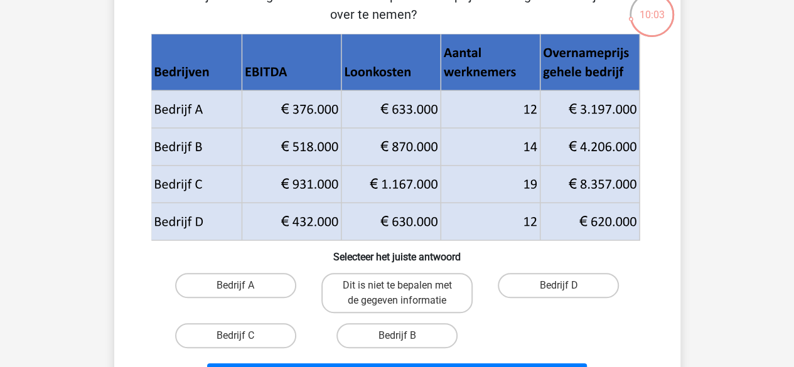
scroll to position [82, 0]
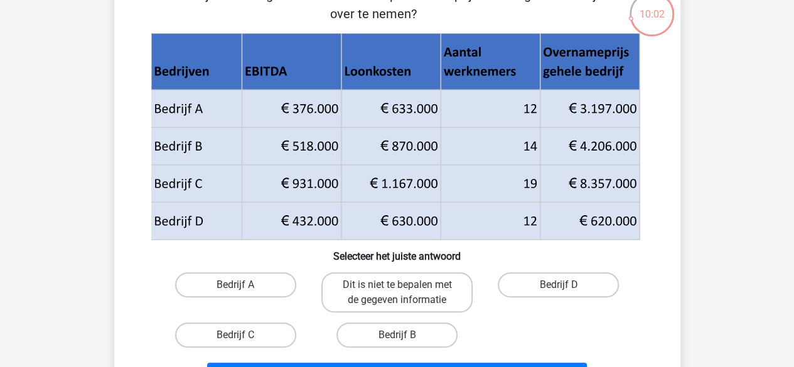
click at [442, 281] on label "Dit is niet te bepalen met de gegeven informatie" at bounding box center [396, 293] width 151 height 40
click at [405, 285] on input "Dit is niet te bepalen met de gegeven informatie" at bounding box center [401, 289] width 8 height 8
radio input "true"
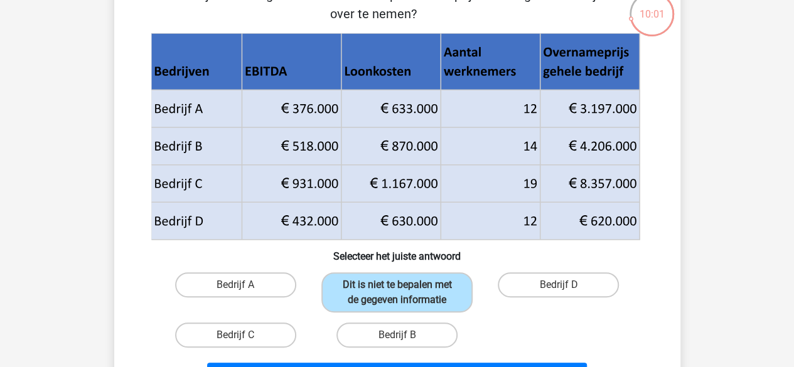
click at [442, 281] on label "Dit is niet te bepalen met de gegeven informatie" at bounding box center [396, 293] width 151 height 40
click at [405, 285] on input "Dit is niet te bepalen met de gegeven informatie" at bounding box center [401, 289] width 8 height 8
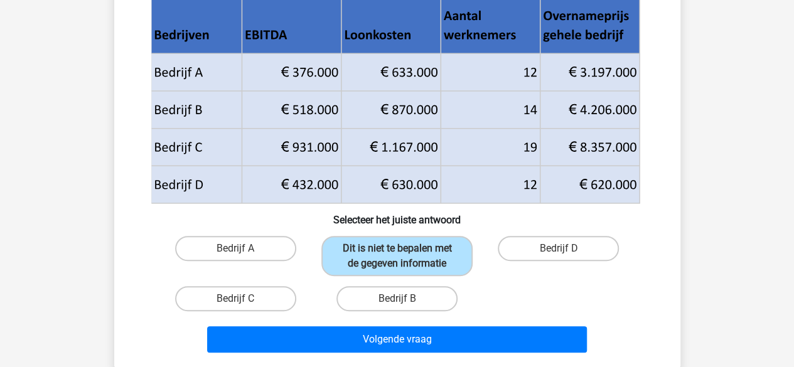
scroll to position [131, 0]
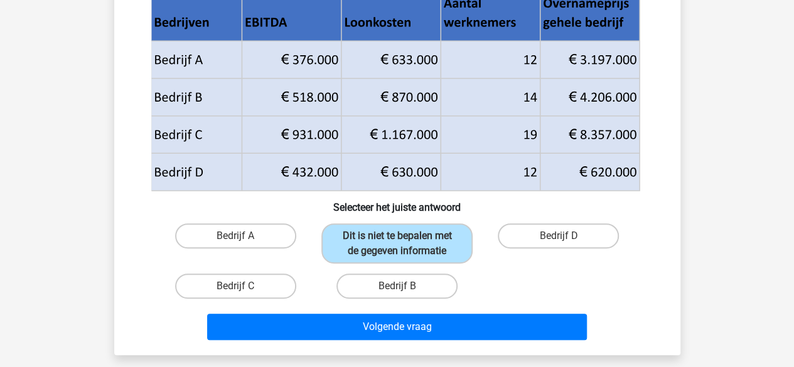
click at [236, 274] on label "Bedrijf C" at bounding box center [235, 286] width 121 height 25
click at [236, 286] on input "Bedrijf C" at bounding box center [239, 290] width 8 height 8
radio input "true"
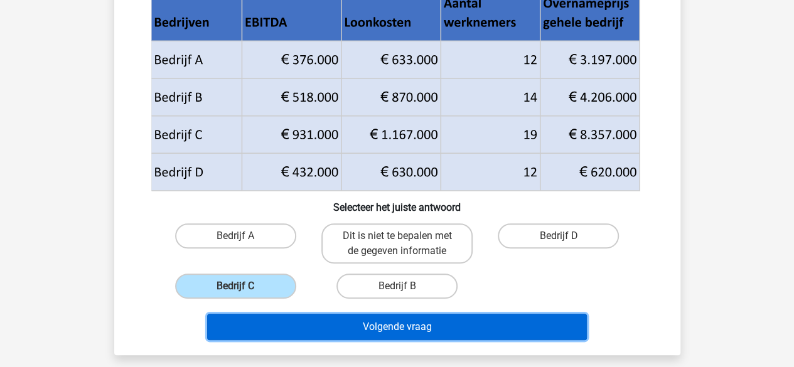
click at [286, 325] on button "Volgende vraag" at bounding box center [397, 327] width 380 height 26
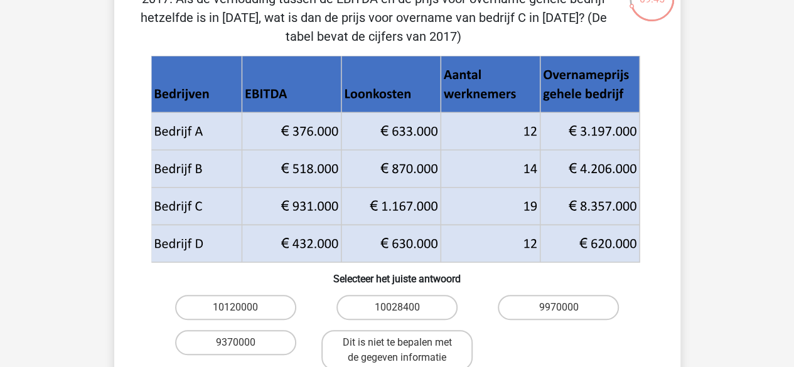
scroll to position [98, 0]
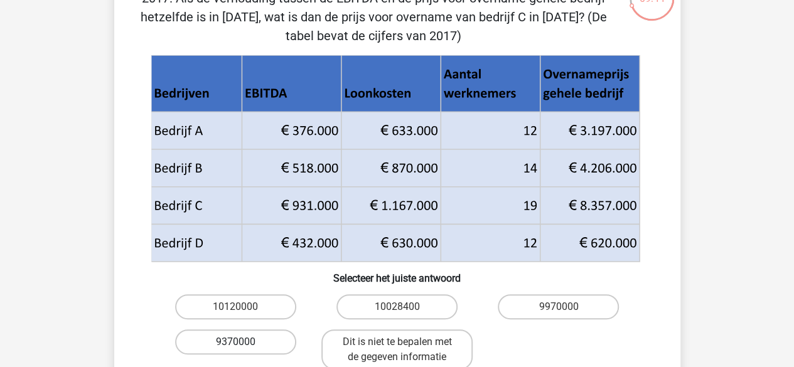
click at [250, 350] on label "9370000" at bounding box center [235, 342] width 121 height 25
click at [244, 350] on input "9370000" at bounding box center [239, 346] width 8 height 8
radio input "true"
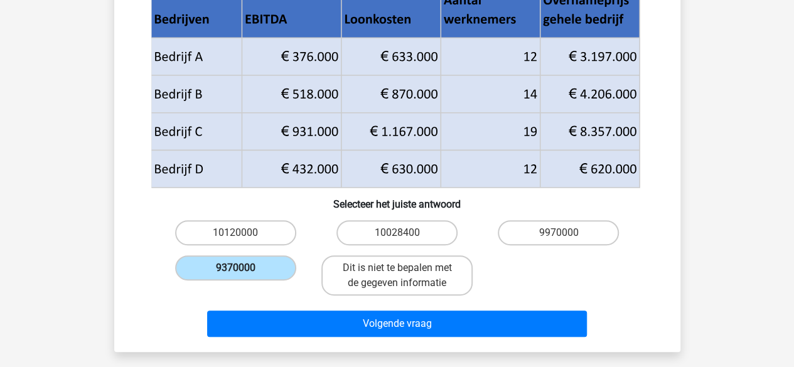
scroll to position [178, 0]
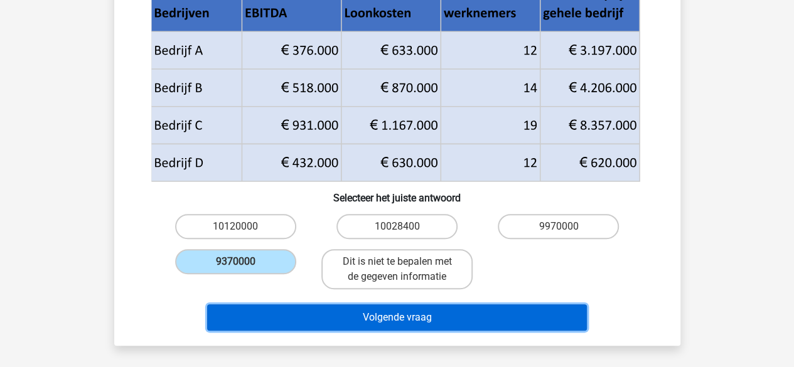
click at [284, 329] on button "Volgende vraag" at bounding box center [397, 318] width 380 height 26
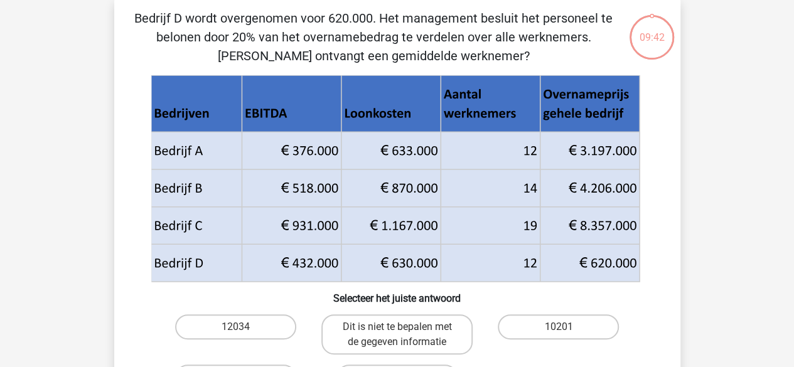
scroll to position [58, 0]
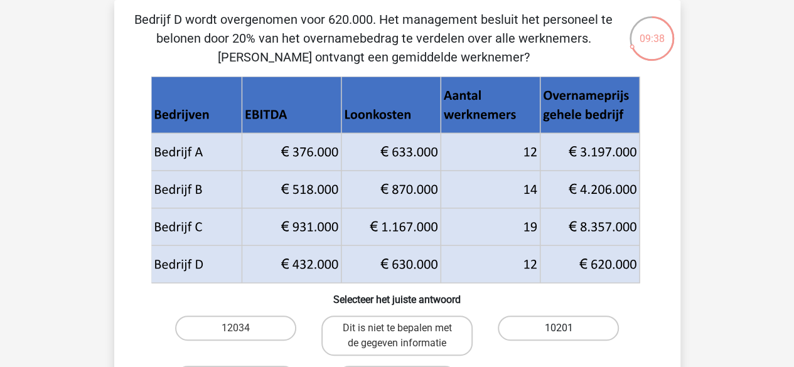
click at [519, 327] on label "10201" at bounding box center [558, 328] width 121 height 25
click at [559, 328] on input "10201" at bounding box center [563, 332] width 8 height 8
radio input "true"
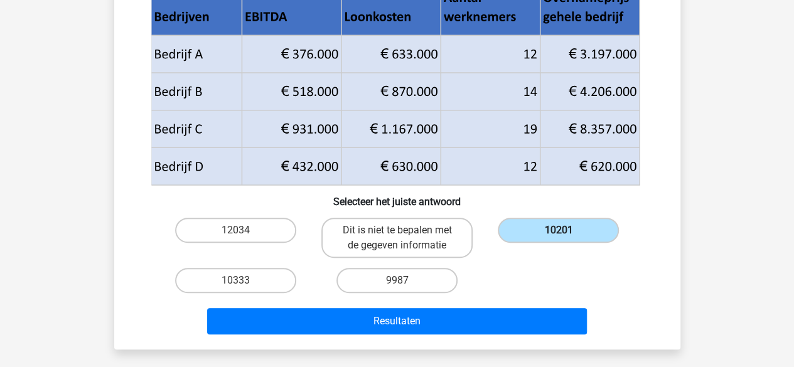
scroll to position [156, 0]
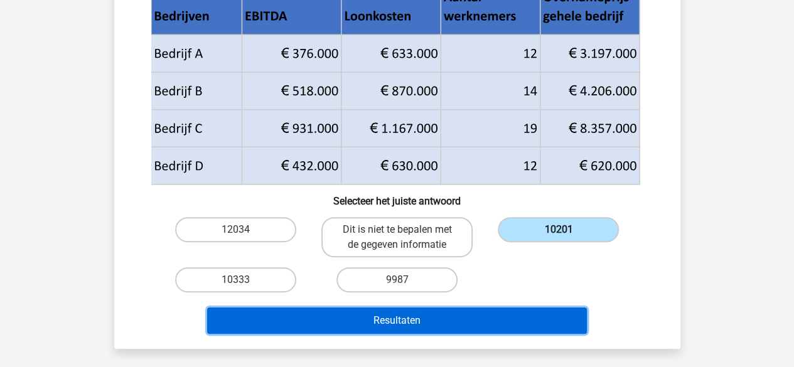
click at [519, 327] on button "Resultaten" at bounding box center [397, 321] width 380 height 26
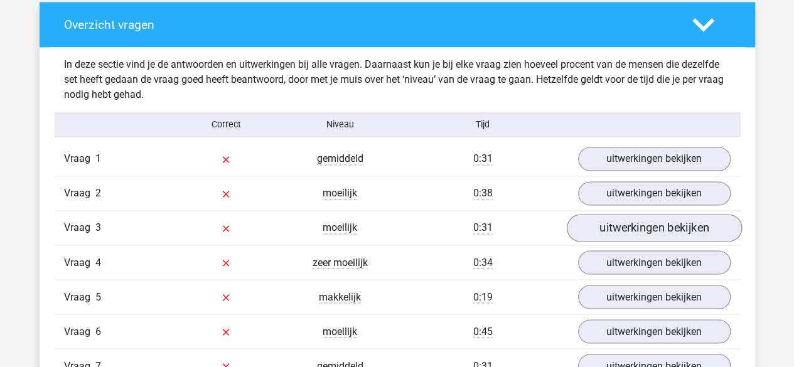
scroll to position [941, 0]
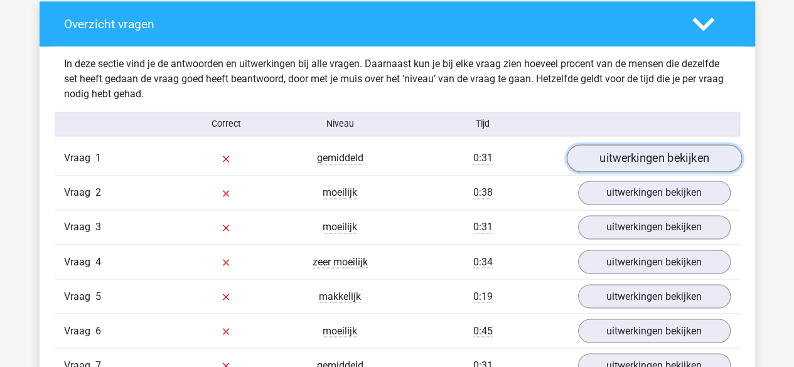
click at [597, 148] on link "uitwerkingen bekijken" at bounding box center [653, 159] width 175 height 28
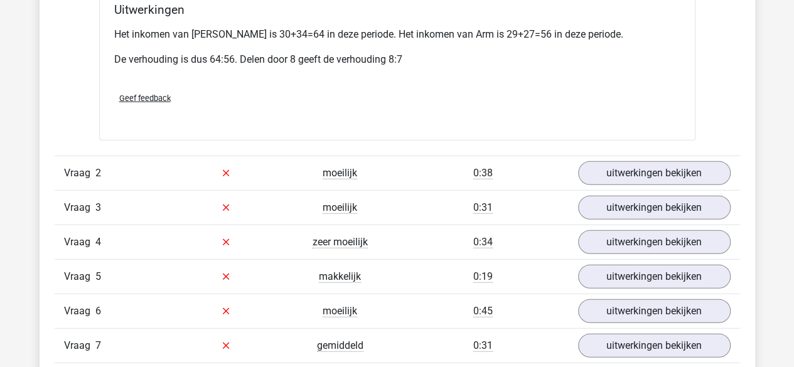
scroll to position [1479, 0]
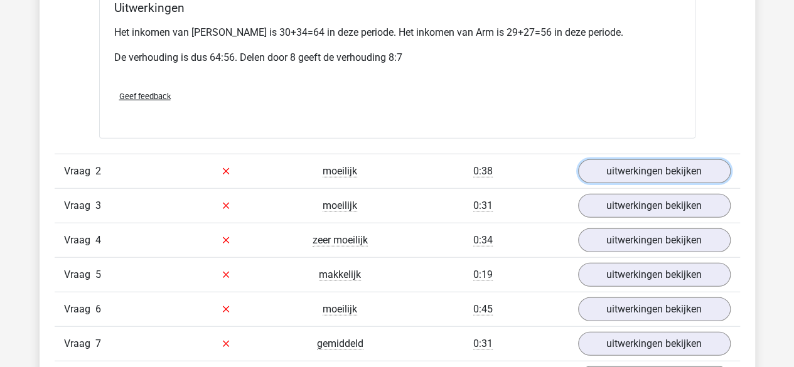
click at [597, 159] on link "uitwerkingen bekijken" at bounding box center [654, 171] width 153 height 24
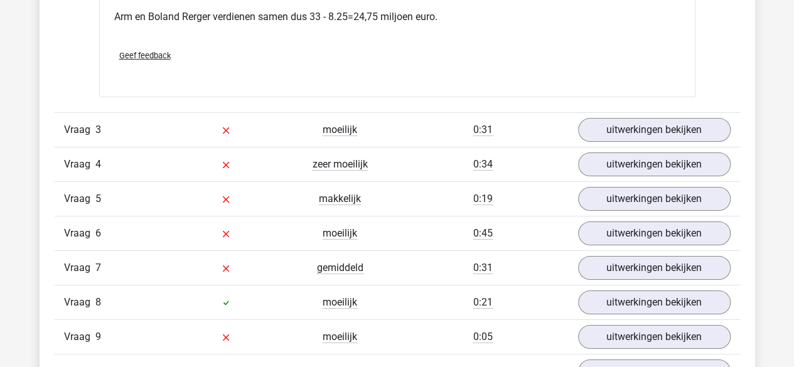
scroll to position [2080, 0]
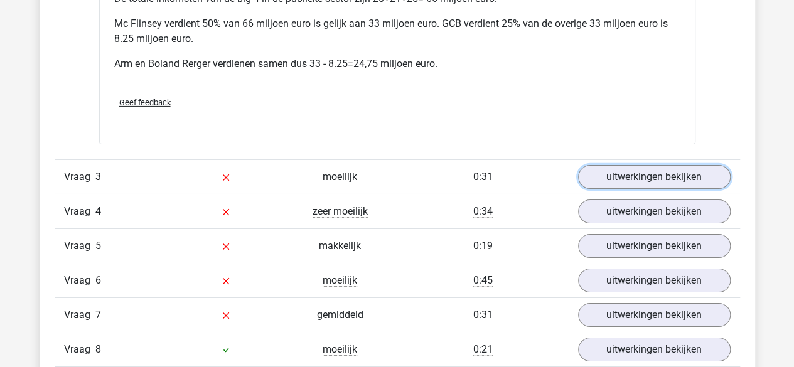
click at [597, 165] on link "uitwerkingen bekijken" at bounding box center [654, 177] width 153 height 24
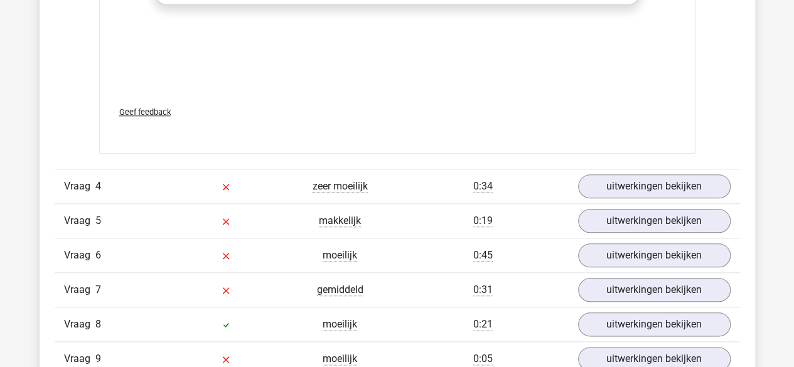
scroll to position [2951, 0]
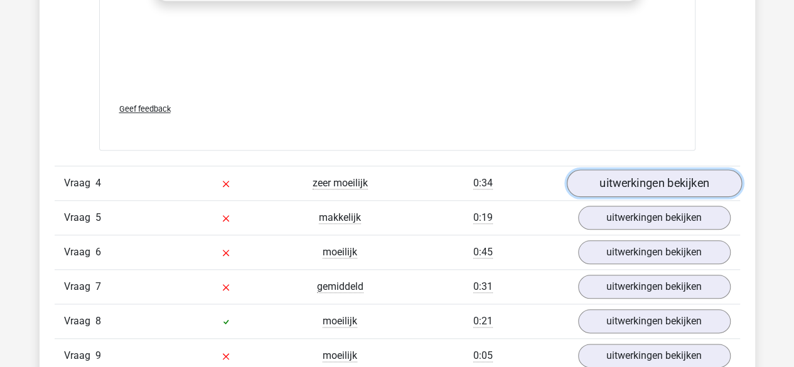
click at [598, 170] on link "uitwerkingen bekijken" at bounding box center [653, 184] width 175 height 28
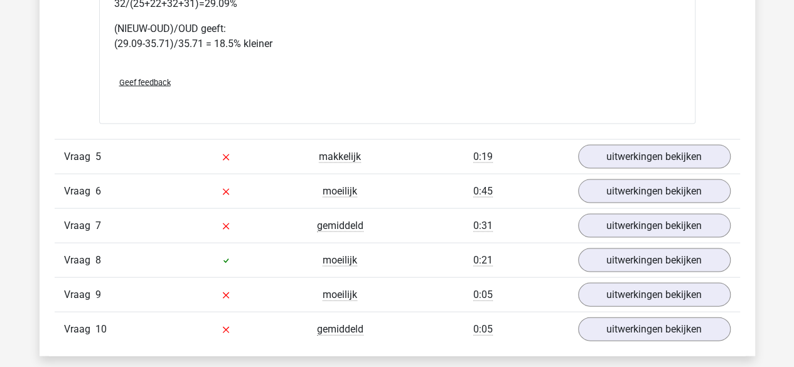
scroll to position [3582, 0]
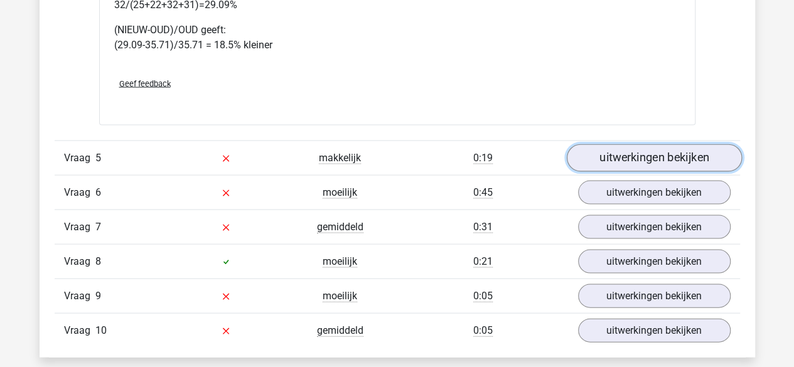
click at [617, 144] on link "uitwerkingen bekijken" at bounding box center [653, 158] width 175 height 28
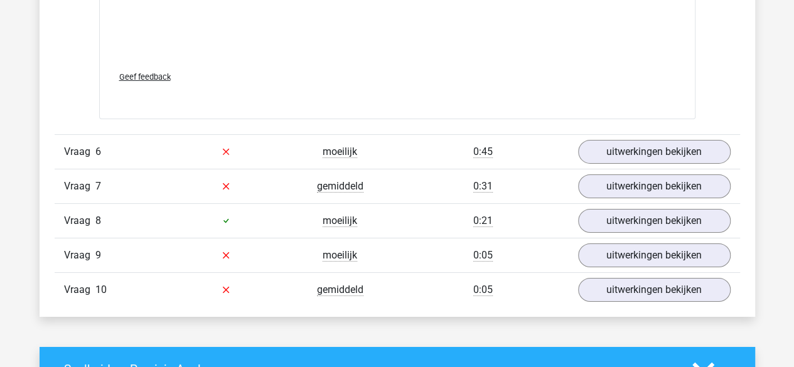
scroll to position [4450, 0]
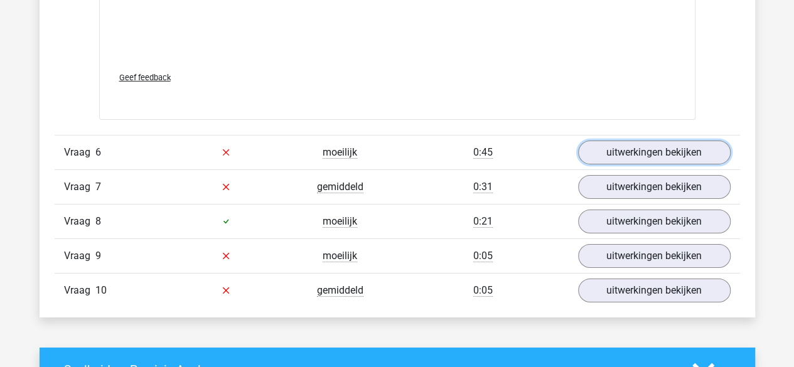
click at [617, 141] on link "uitwerkingen bekijken" at bounding box center [654, 153] width 153 height 24
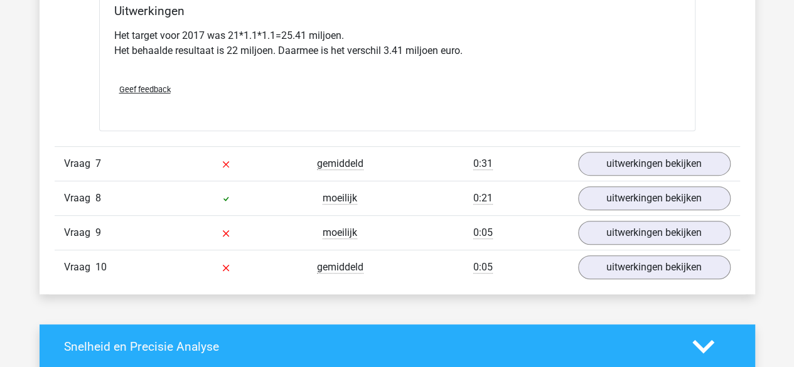
scroll to position [4981, 0]
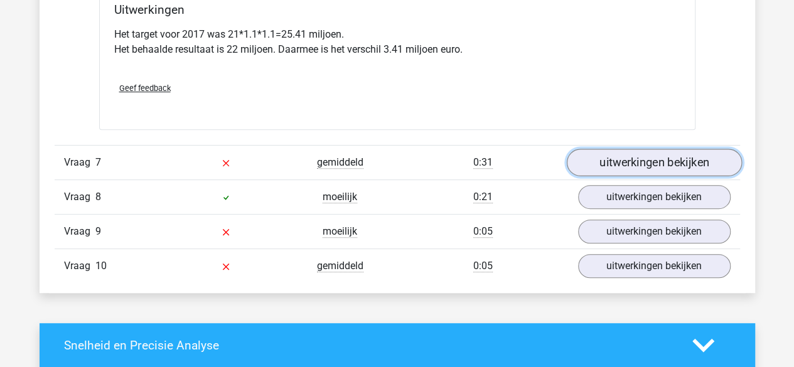
click at [617, 149] on link "uitwerkingen bekijken" at bounding box center [653, 163] width 175 height 28
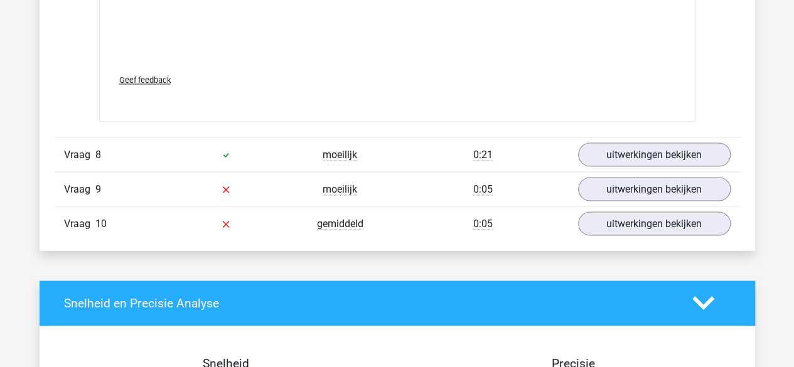
scroll to position [5852, 0]
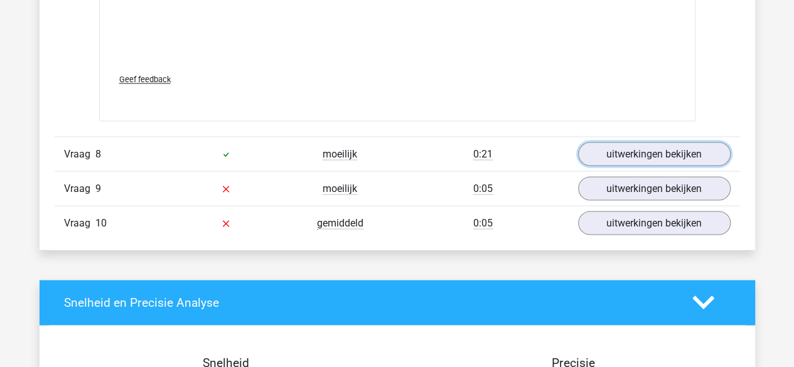
click at [617, 142] on link "uitwerkingen bekijken" at bounding box center [654, 154] width 153 height 24
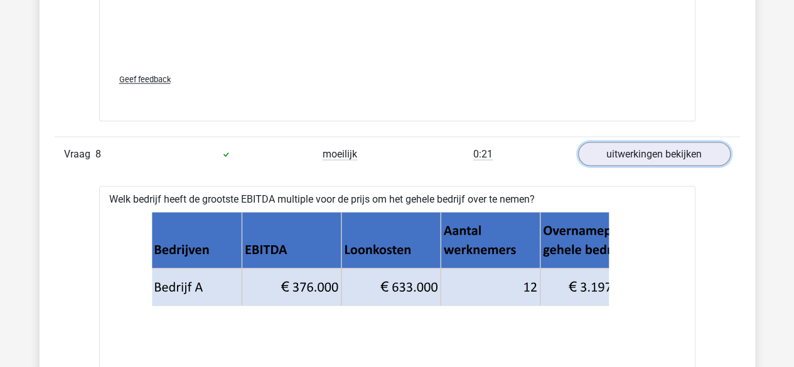
click at [617, 142] on link "uitwerkingen bekijken" at bounding box center [654, 154] width 153 height 24
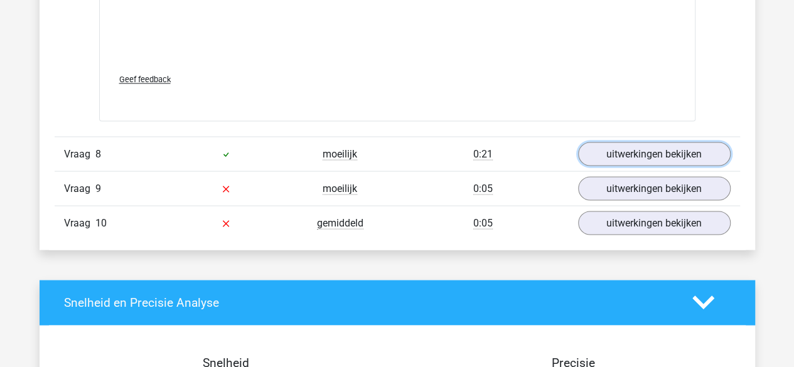
click at [617, 142] on link "uitwerkingen bekijken" at bounding box center [654, 154] width 153 height 24
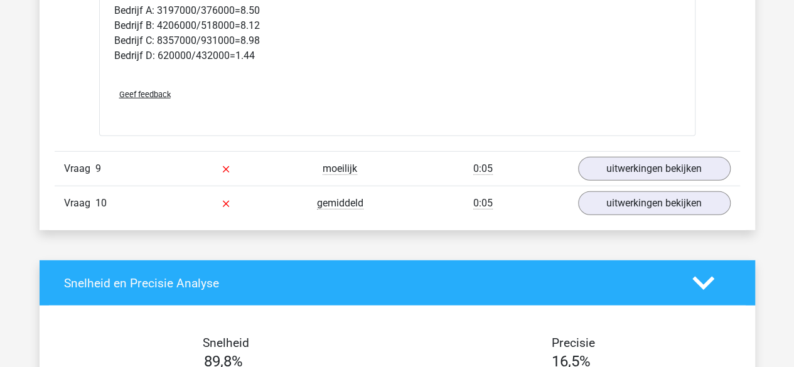
scroll to position [6393, 0]
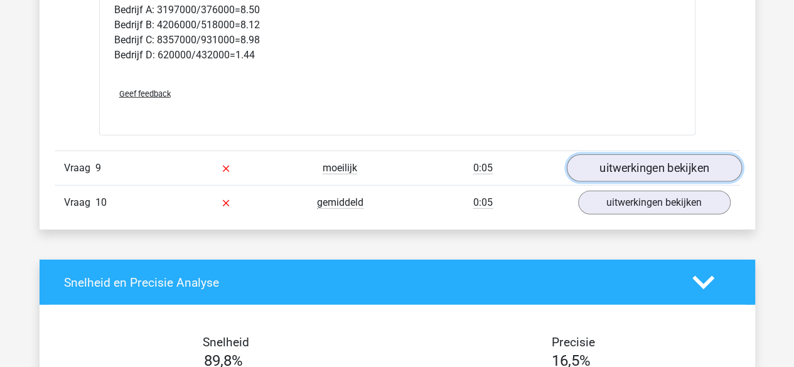
click at [614, 154] on link "uitwerkingen bekijken" at bounding box center [653, 168] width 175 height 28
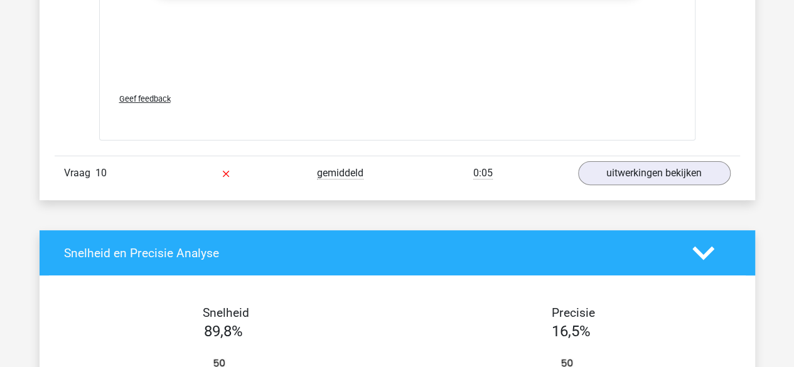
scroll to position [7278, 0]
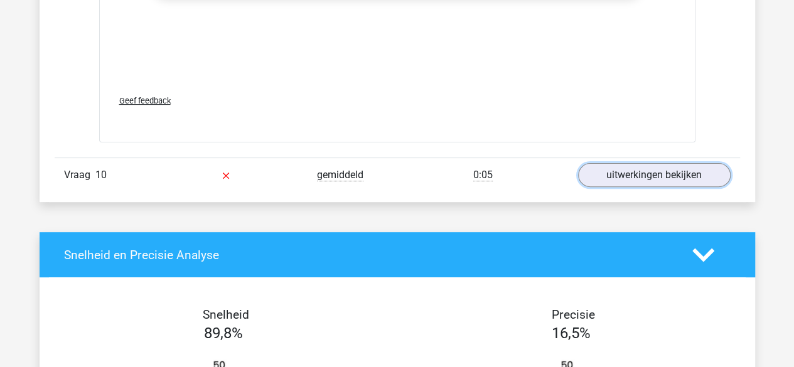
click at [614, 163] on link "uitwerkingen bekijken" at bounding box center [654, 175] width 153 height 24
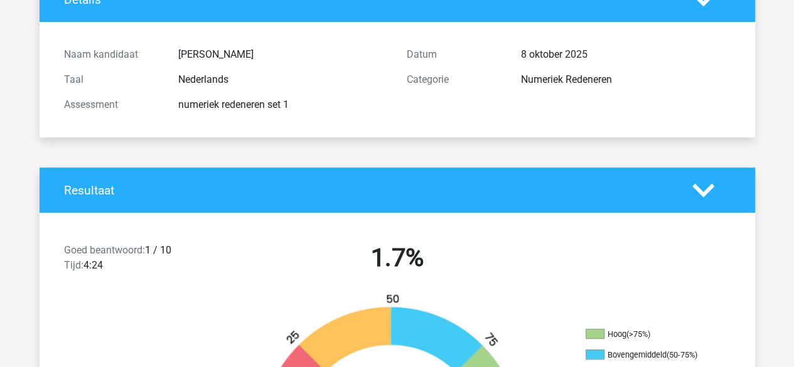
scroll to position [97, 0]
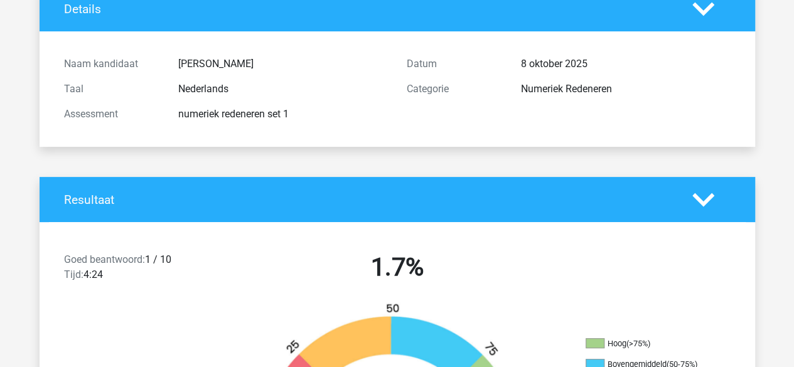
click at [645, 186] on div "Resultaat" at bounding box center [398, 199] width 716 height 45
click at [698, 198] on polygon at bounding box center [704, 200] width 22 height 14
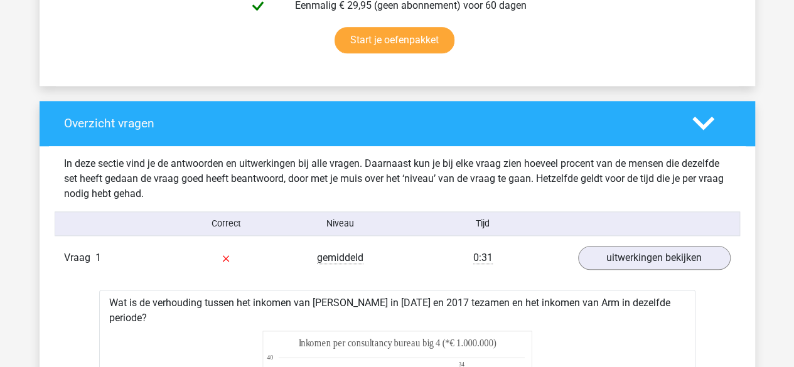
scroll to position [523, 0]
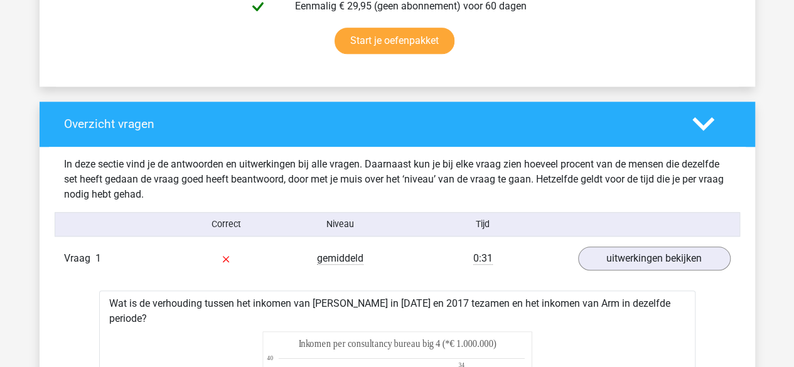
click at [701, 122] on icon at bounding box center [704, 124] width 22 height 22
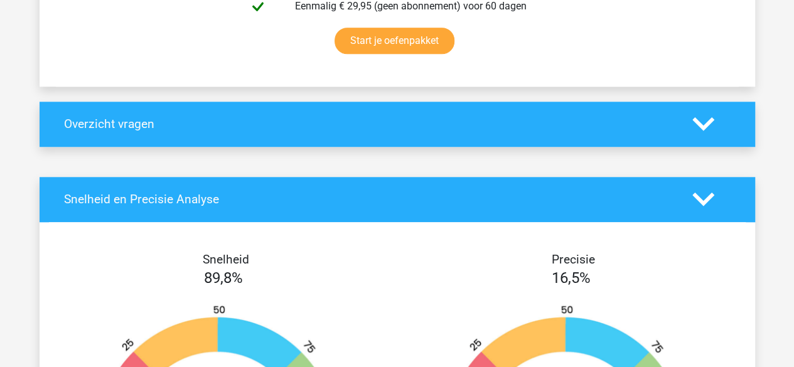
click at [701, 122] on icon at bounding box center [704, 124] width 22 height 22
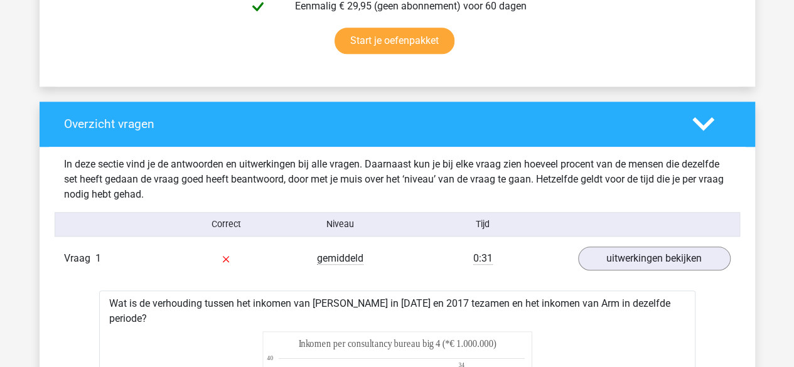
click at [701, 122] on icon at bounding box center [704, 124] width 22 height 22
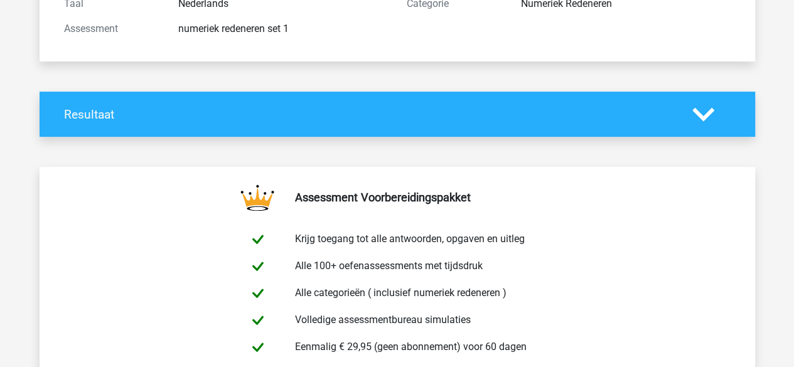
scroll to position [0, 0]
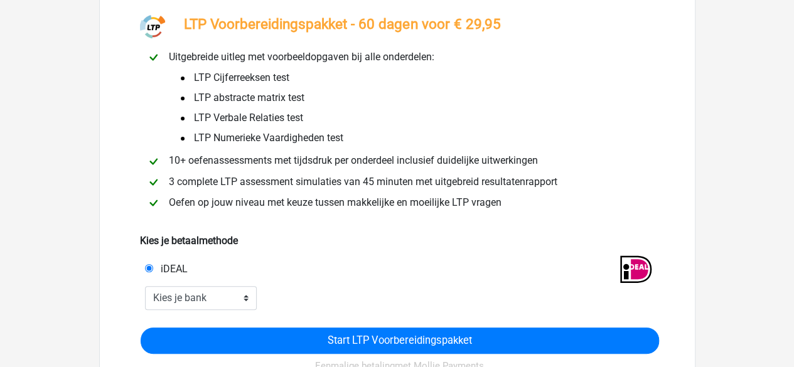
scroll to position [78, 0]
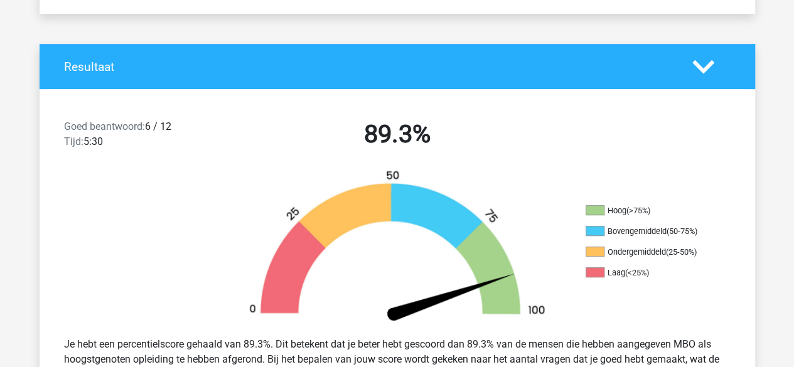
scroll to position [234, 0]
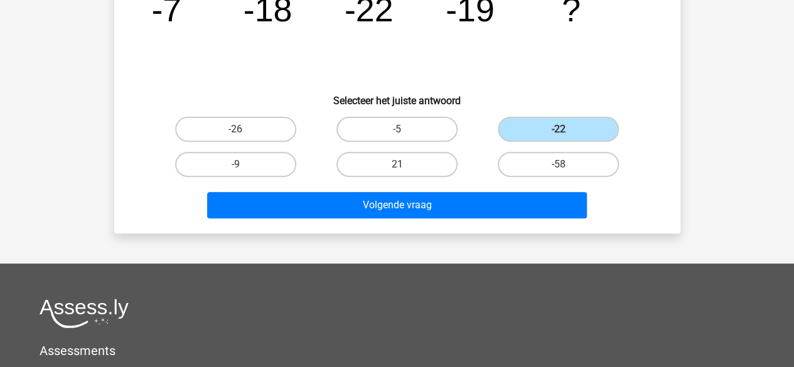
scroll to position [158, 0]
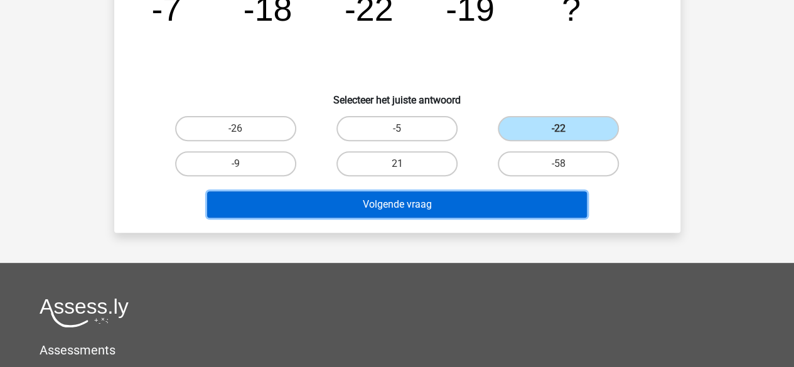
click at [324, 199] on button "Volgende vraag" at bounding box center [397, 205] width 380 height 26
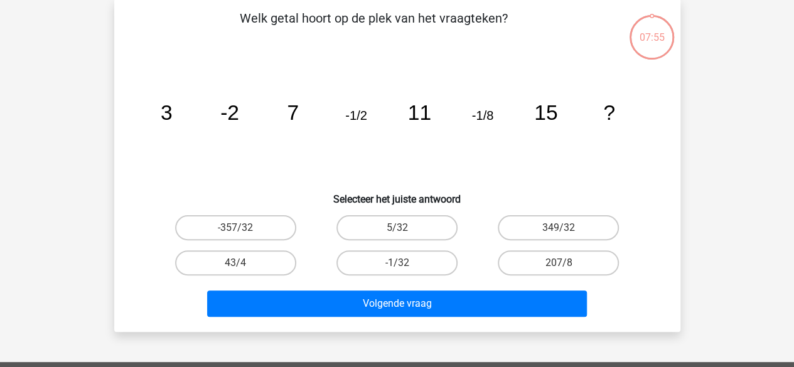
scroll to position [58, 0]
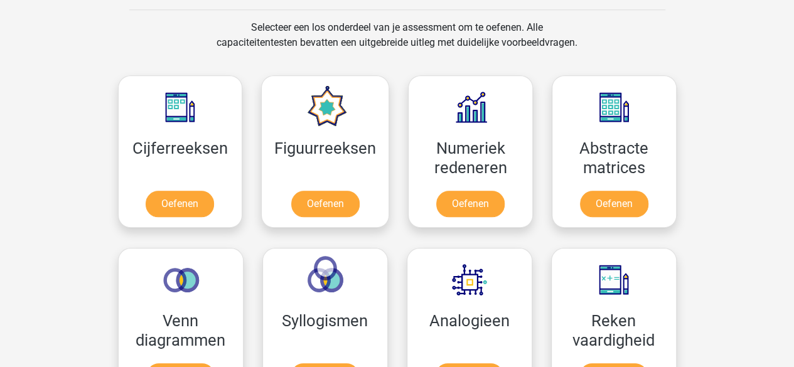
scroll to position [573, 0]
